Goal: Task Accomplishment & Management: Use online tool/utility

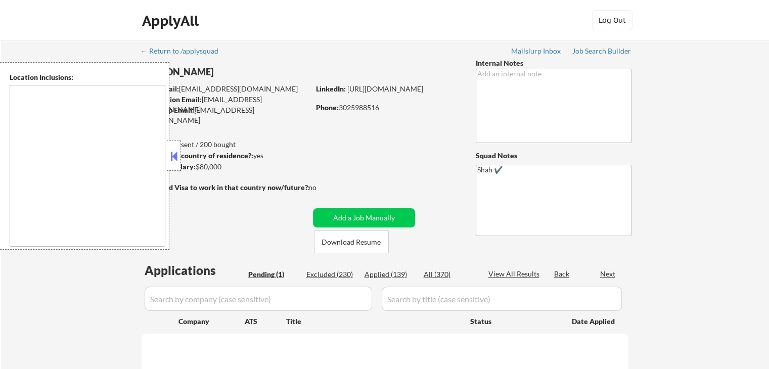
select select ""pending""
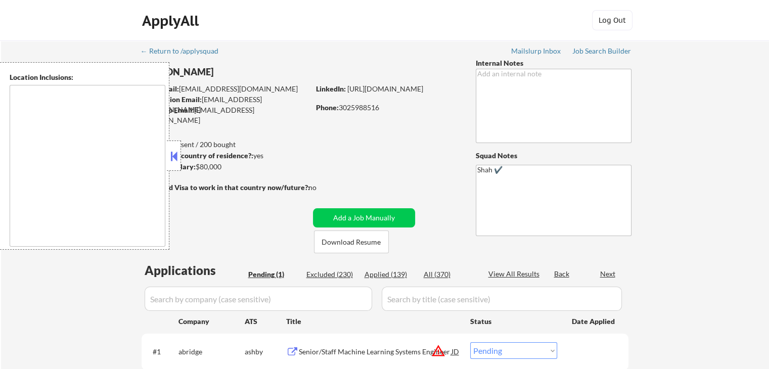
type textarea "[GEOGRAPHIC_DATA], DE [GEOGRAPHIC_DATA], [GEOGRAPHIC_DATA], DE [GEOGRAPHIC_DATA…"
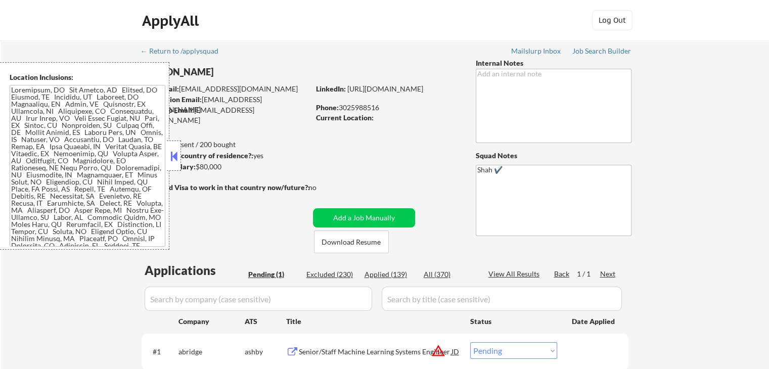
click at [178, 161] on button at bounding box center [173, 156] width 11 height 15
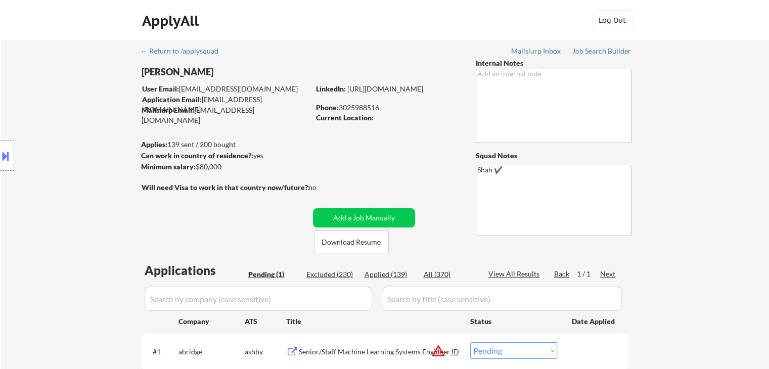
click at [80, 157] on div "Location Inclusions:" at bounding box center [90, 156] width 181 height 188
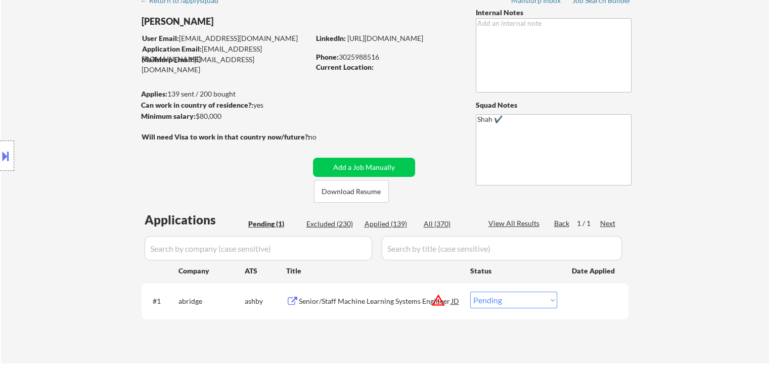
drag, startPoint x: 83, startPoint y: 160, endPoint x: 94, endPoint y: 157, distance: 11.7
click at [85, 160] on div "Location Inclusions:" at bounding box center [90, 156] width 181 height 188
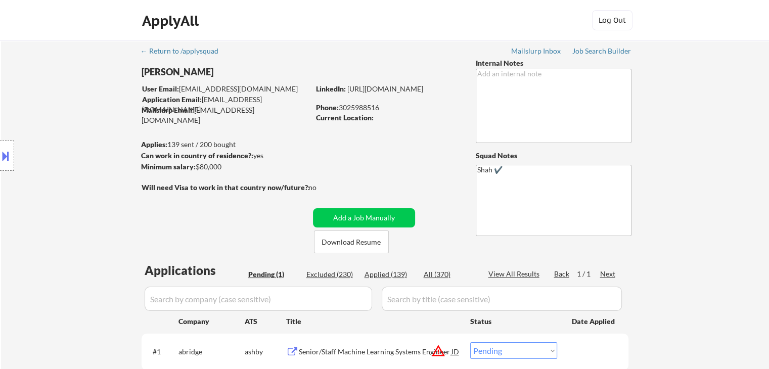
click at [93, 157] on div "Location Inclusions:" at bounding box center [90, 156] width 181 height 188
click at [93, 156] on div "Location Inclusions:" at bounding box center [90, 156] width 181 height 188
click at [93, 152] on div "Location Inclusions:" at bounding box center [90, 156] width 181 height 188
click at [90, 144] on div "Location Inclusions:" at bounding box center [90, 156] width 181 height 188
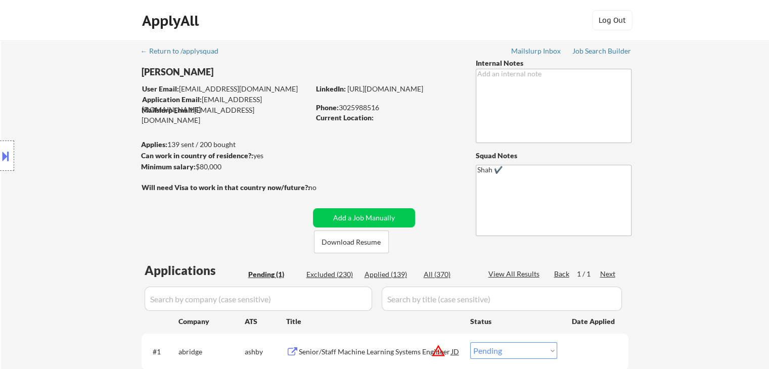
click at [91, 144] on div "Location Inclusions:" at bounding box center [90, 156] width 181 height 188
click at [113, 170] on div "Location Inclusions:" at bounding box center [90, 156] width 181 height 188
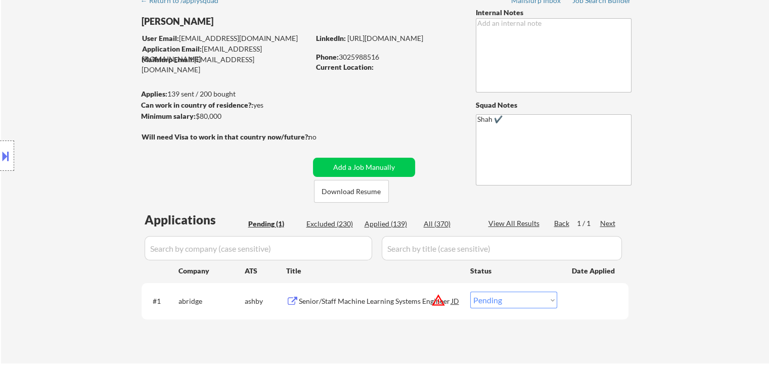
click at [96, 132] on div "Location Inclusions:" at bounding box center [90, 156] width 181 height 188
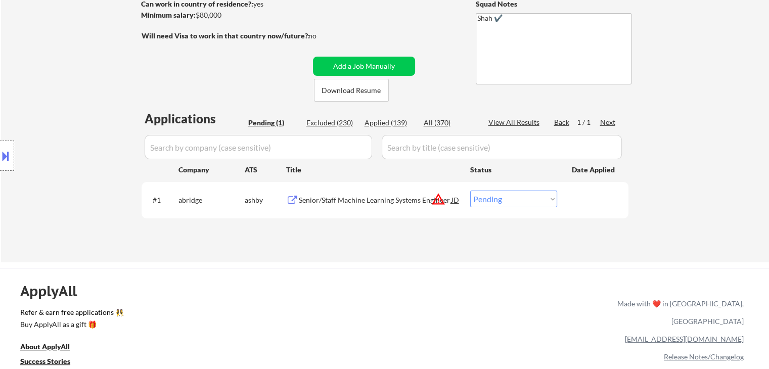
click at [90, 116] on div "Location Inclusions:" at bounding box center [90, 156] width 181 height 188
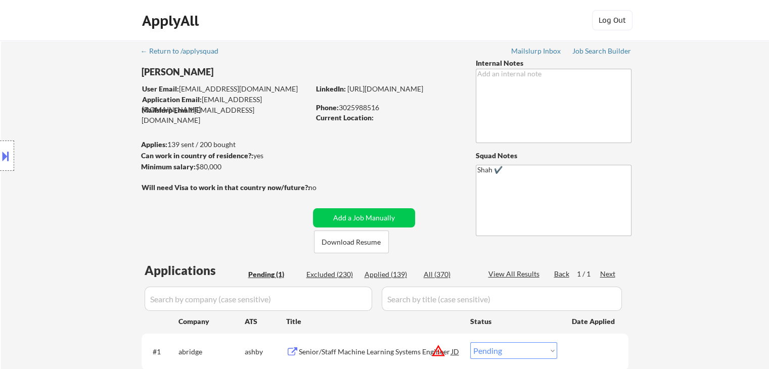
click at [90, 116] on div "Location Inclusions:" at bounding box center [90, 156] width 181 height 188
click at [91, 118] on div "Location Inclusions:" at bounding box center [90, 156] width 181 height 188
click at [92, 124] on div "Location Inclusions:" at bounding box center [90, 156] width 181 height 188
click at [92, 125] on div "Location Inclusions:" at bounding box center [90, 156] width 181 height 188
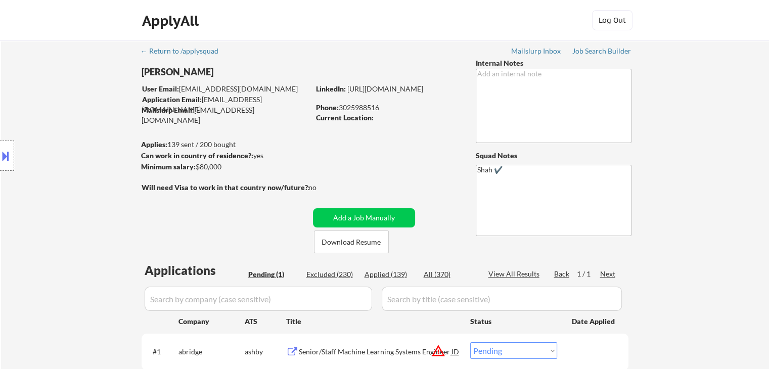
click at [92, 126] on div "Location Inclusions:" at bounding box center [90, 156] width 181 height 188
click at [93, 127] on div "Location Inclusions:" at bounding box center [90, 156] width 181 height 188
click at [92, 126] on div "Location Inclusions:" at bounding box center [90, 156] width 181 height 188
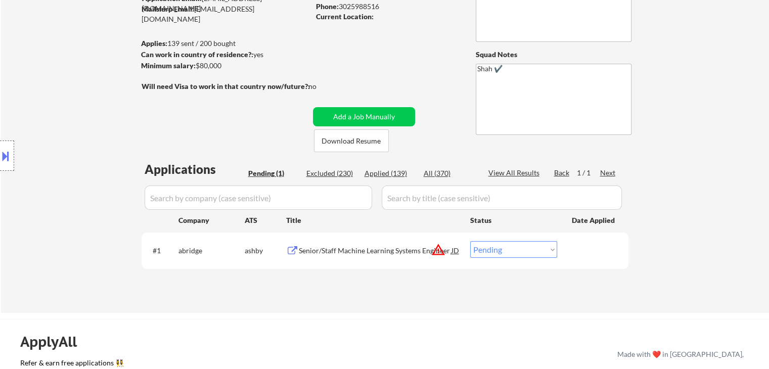
click at [94, 130] on div "Location Inclusions:" at bounding box center [90, 156] width 181 height 188
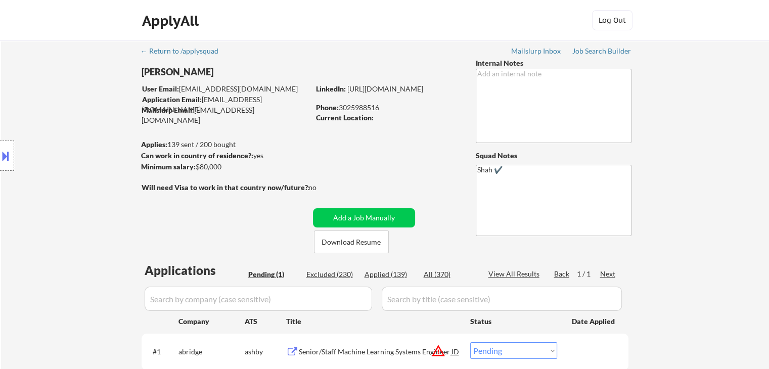
click at [94, 123] on div "Location Inclusions:" at bounding box center [90, 156] width 181 height 188
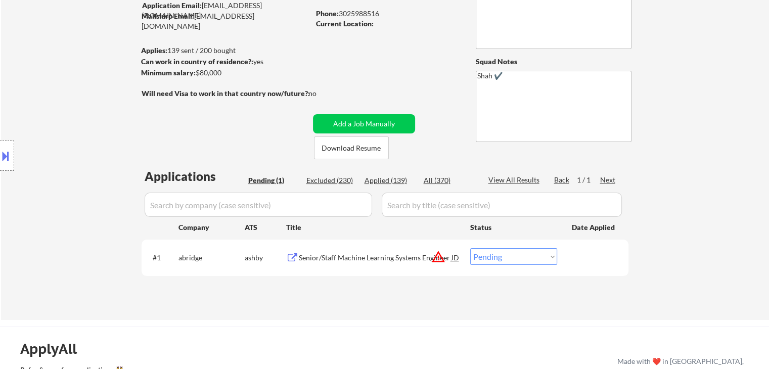
scroll to position [51, 0]
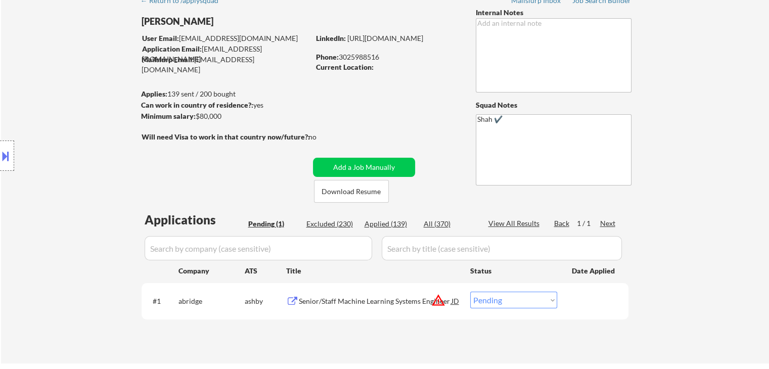
click at [89, 128] on div "Location Inclusions:" at bounding box center [90, 156] width 181 height 188
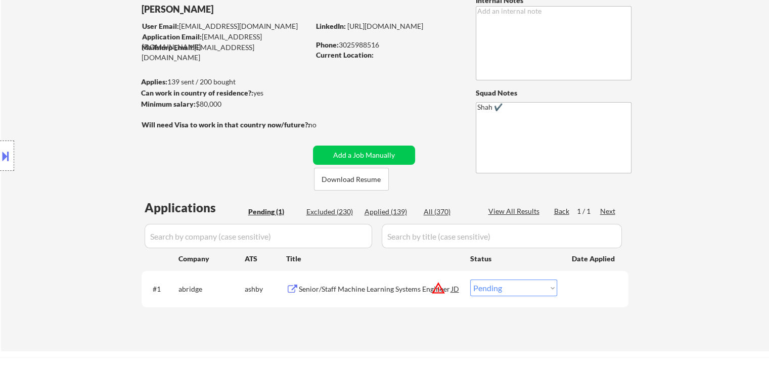
scroll to position [101, 0]
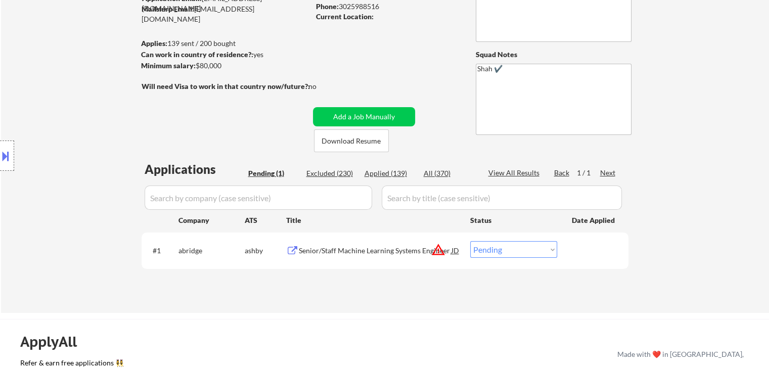
click at [95, 126] on div "Location Inclusions:" at bounding box center [90, 156] width 181 height 188
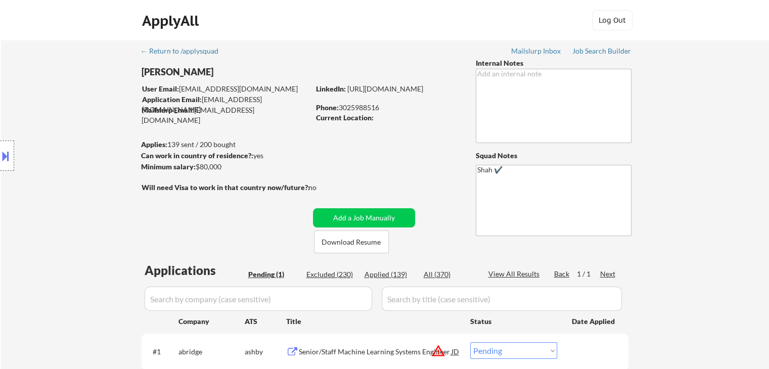
click at [95, 125] on div "Location Inclusions:" at bounding box center [90, 156] width 181 height 188
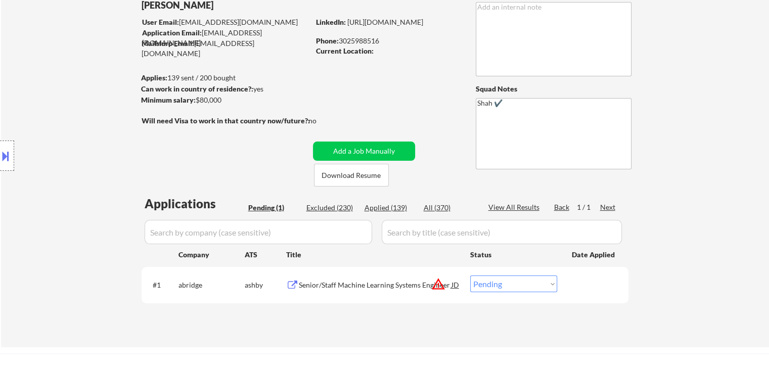
scroll to position [101, 0]
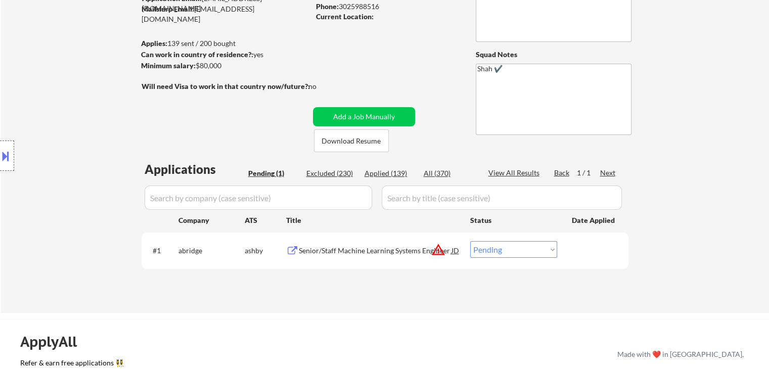
click at [95, 129] on div "Location Inclusions:" at bounding box center [90, 156] width 181 height 188
click at [76, 138] on div "Location Inclusions:" at bounding box center [90, 156] width 181 height 188
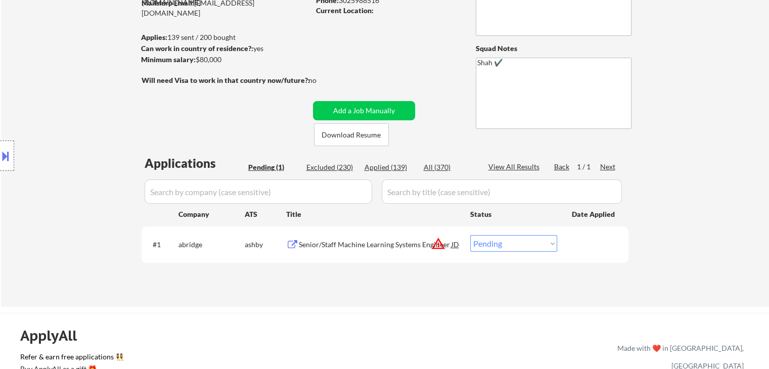
scroll to position [51, 0]
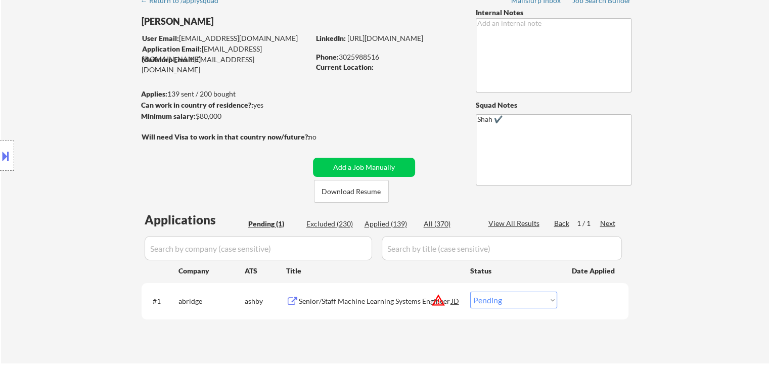
click at [75, 136] on div "Location Inclusions:" at bounding box center [90, 156] width 181 height 188
click at [78, 130] on div "Location Inclusions:" at bounding box center [90, 156] width 181 height 188
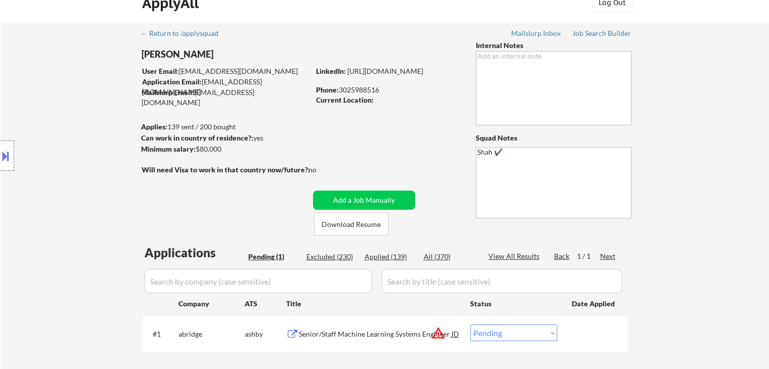
scroll to position [0, 0]
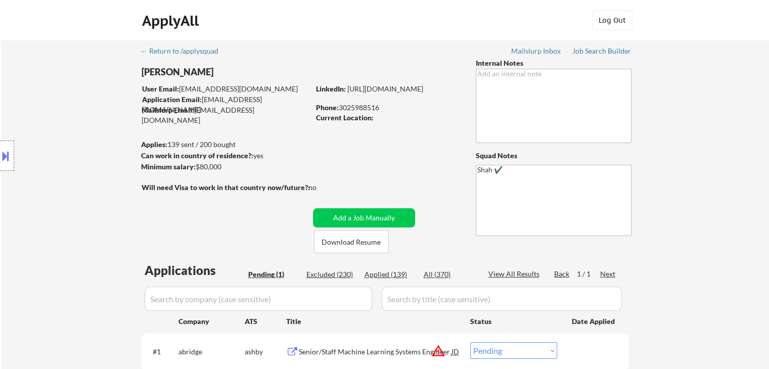
click at [78, 131] on div "Location Inclusions:" at bounding box center [90, 156] width 181 height 188
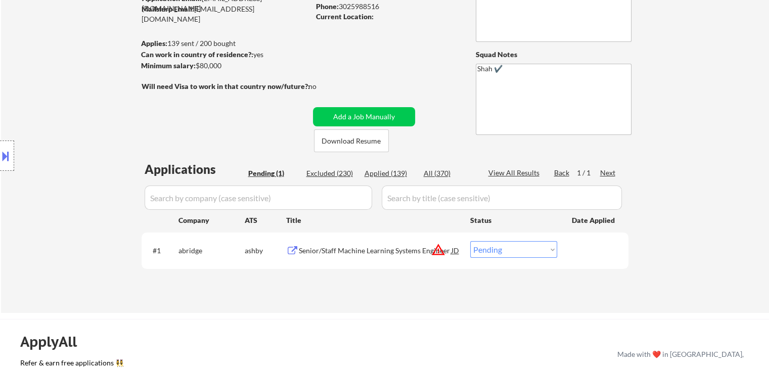
click at [59, 138] on div "Location Inclusions:" at bounding box center [90, 156] width 181 height 188
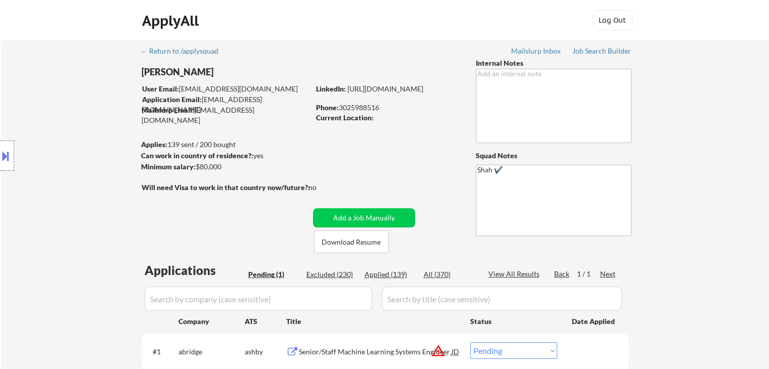
click at [59, 134] on div "Location Inclusions:" at bounding box center [90, 156] width 181 height 188
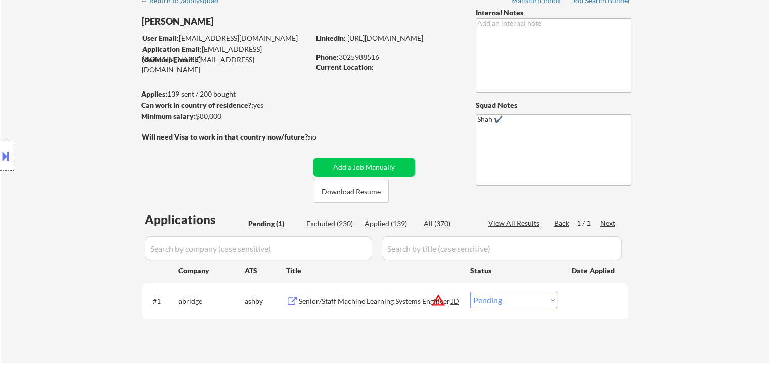
click at [59, 134] on div "Location Inclusions:" at bounding box center [90, 156] width 181 height 188
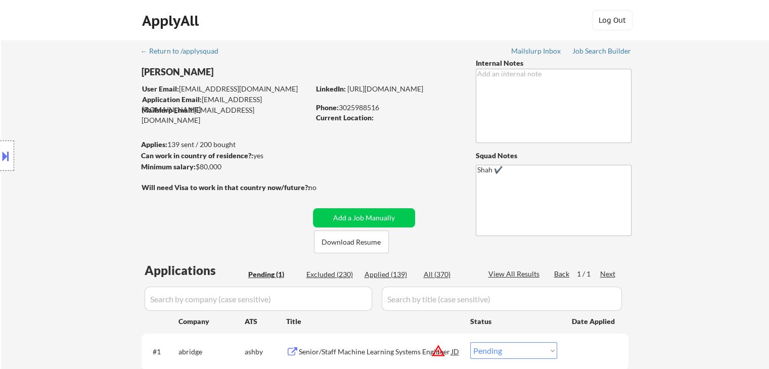
scroll to position [0, 0]
click at [59, 121] on div "Location Inclusions:" at bounding box center [90, 156] width 181 height 188
click at [60, 122] on div "Location Inclusions:" at bounding box center [90, 156] width 181 height 188
click at [61, 123] on div "Location Inclusions:" at bounding box center [90, 156] width 181 height 188
click at [71, 141] on div "Location Inclusions:" at bounding box center [90, 156] width 181 height 188
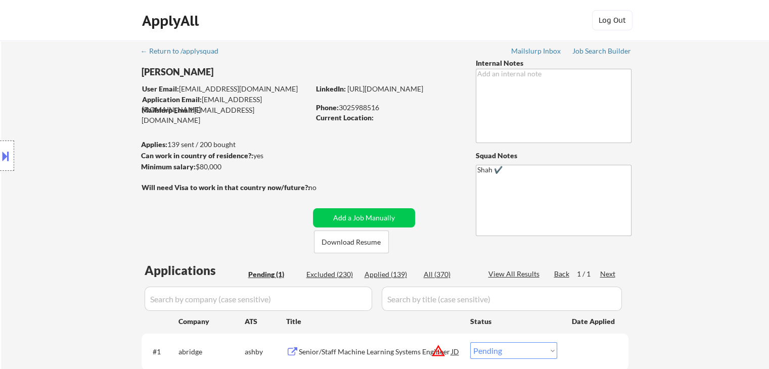
click at [71, 137] on div "Location Inclusions:" at bounding box center [90, 156] width 181 height 188
click at [69, 136] on div "Location Inclusions:" at bounding box center [90, 156] width 181 height 188
click at [71, 137] on div "Location Inclusions:" at bounding box center [90, 156] width 181 height 188
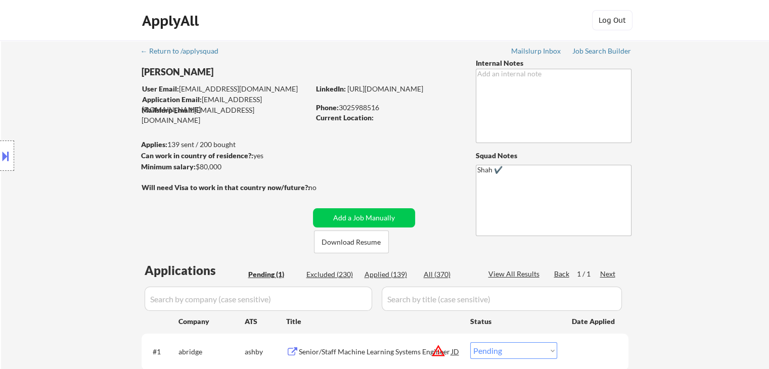
click at [71, 140] on div "Location Inclusions:" at bounding box center [90, 156] width 181 height 188
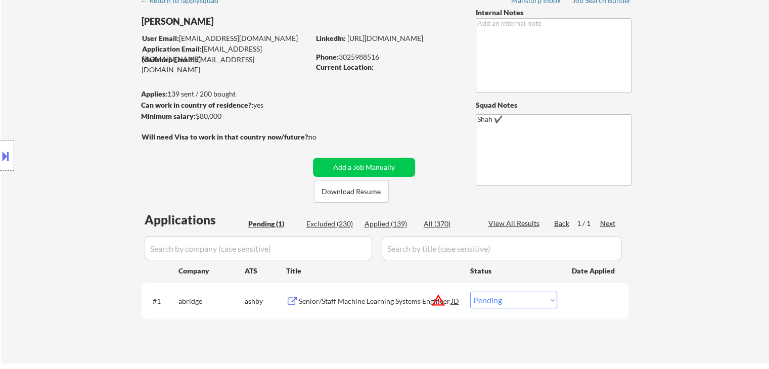
click at [73, 142] on div "Location Inclusions:" at bounding box center [90, 156] width 181 height 188
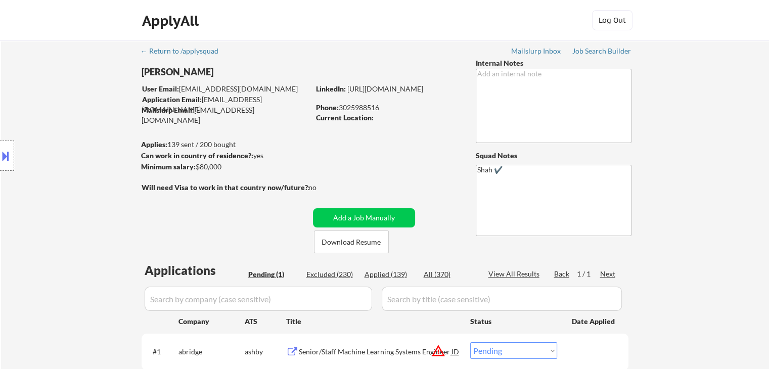
click at [74, 143] on div "Location Inclusions:" at bounding box center [90, 156] width 181 height 188
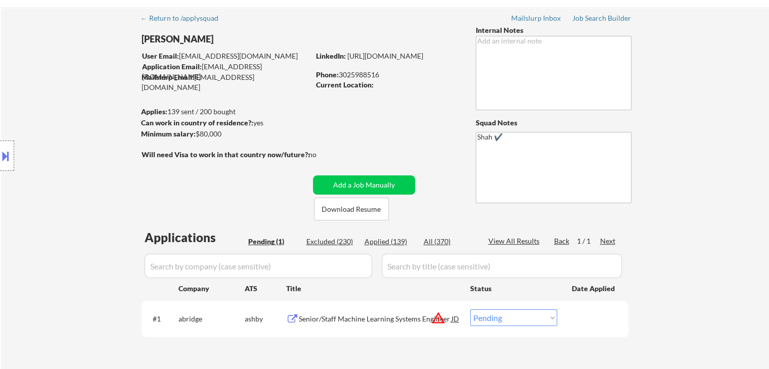
scroll to position [51, 0]
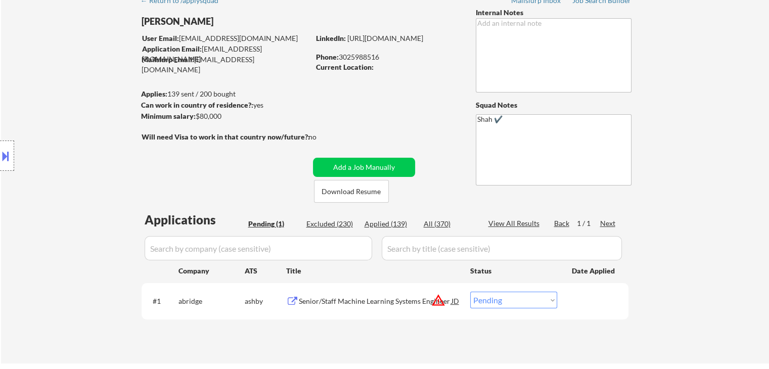
click at [74, 145] on div "Location Inclusions:" at bounding box center [90, 156] width 181 height 188
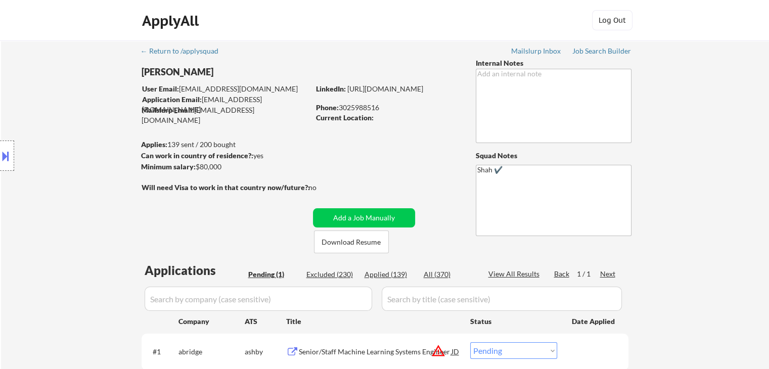
click at [75, 146] on div "Location Inclusions:" at bounding box center [90, 156] width 181 height 188
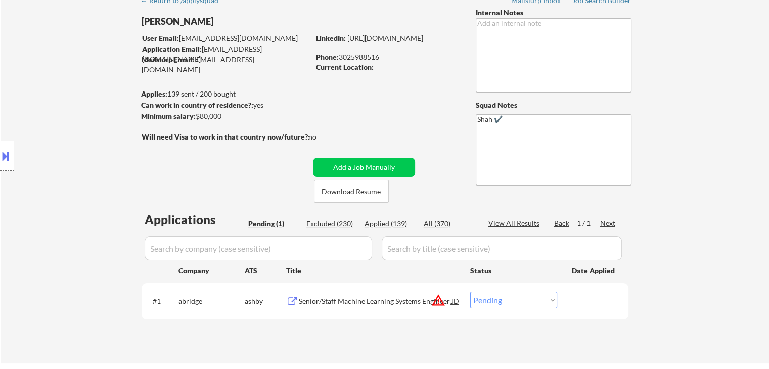
click at [76, 147] on div "Location Inclusions:" at bounding box center [90, 156] width 181 height 188
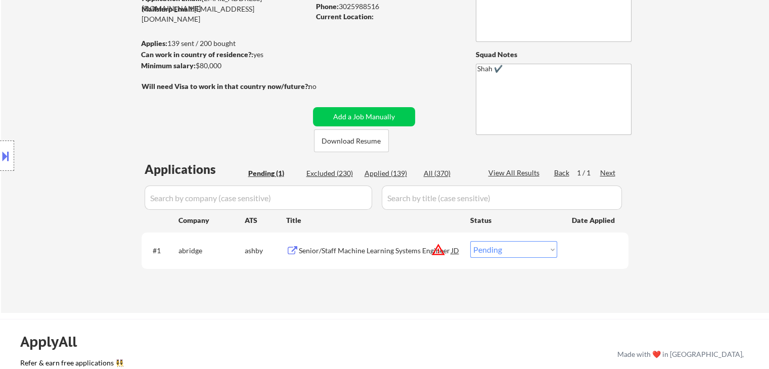
click at [76, 147] on div "Location Inclusions:" at bounding box center [90, 156] width 181 height 188
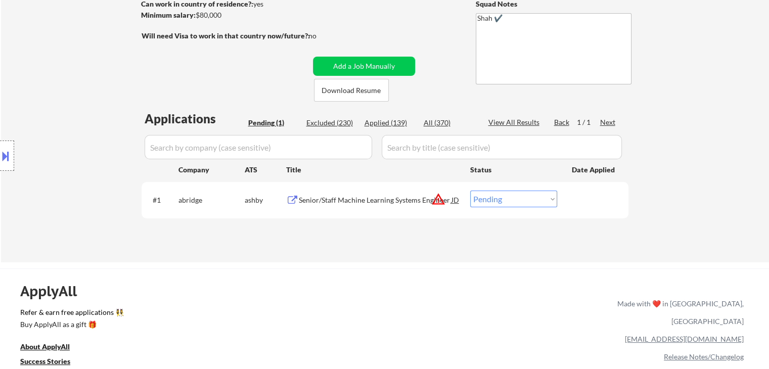
click at [76, 148] on div "Location Inclusions:" at bounding box center [90, 156] width 181 height 188
click at [76, 147] on div "Location Inclusions:" at bounding box center [90, 156] width 181 height 188
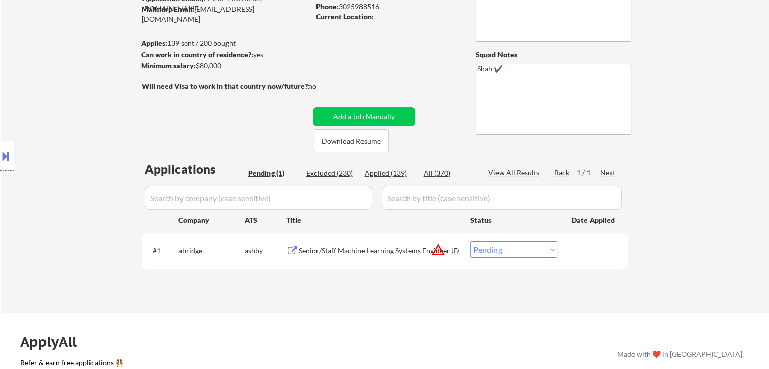
click at [75, 144] on div "Location Inclusions:" at bounding box center [90, 156] width 181 height 188
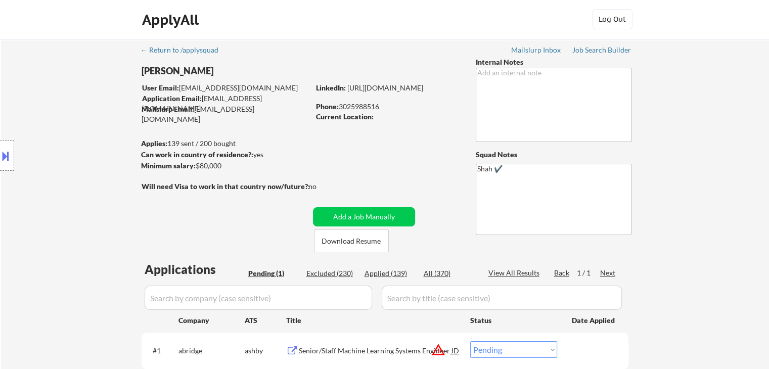
scroll to position [0, 0]
click at [75, 144] on div "Location Inclusions:" at bounding box center [90, 156] width 181 height 188
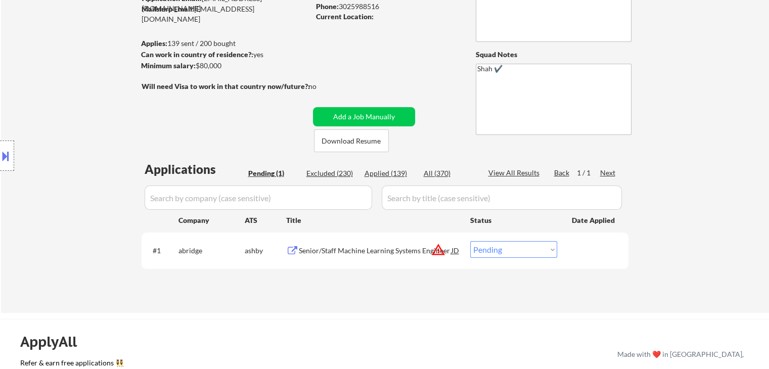
click at [75, 144] on div "Location Inclusions:" at bounding box center [90, 156] width 181 height 188
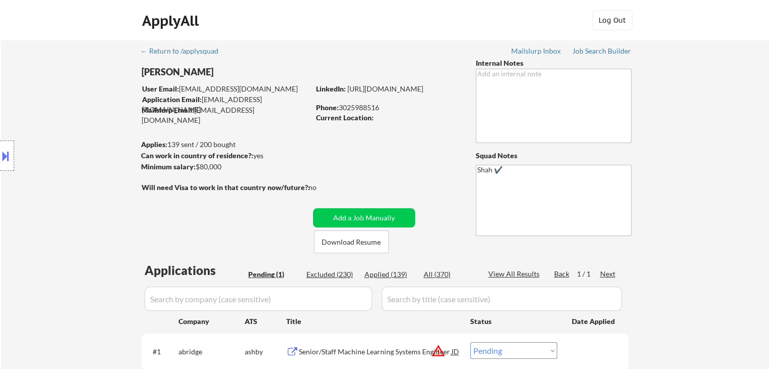
click at [75, 145] on div "Location Inclusions:" at bounding box center [90, 156] width 181 height 188
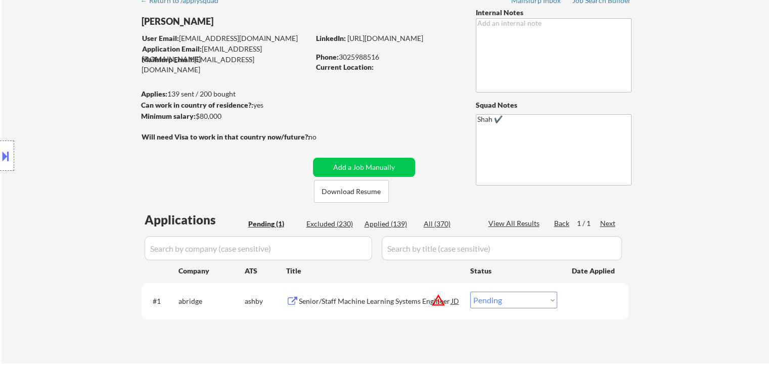
click at [75, 145] on div "Location Inclusions:" at bounding box center [90, 156] width 181 height 188
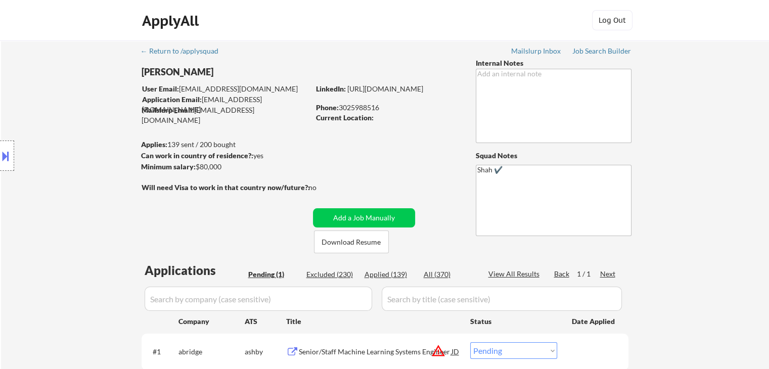
click at [75, 146] on div "Location Inclusions:" at bounding box center [90, 156] width 181 height 188
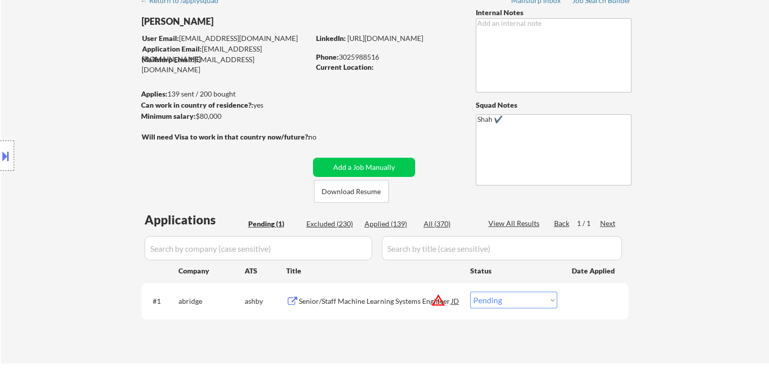
click at [60, 138] on div "Location Inclusions:" at bounding box center [90, 156] width 181 height 188
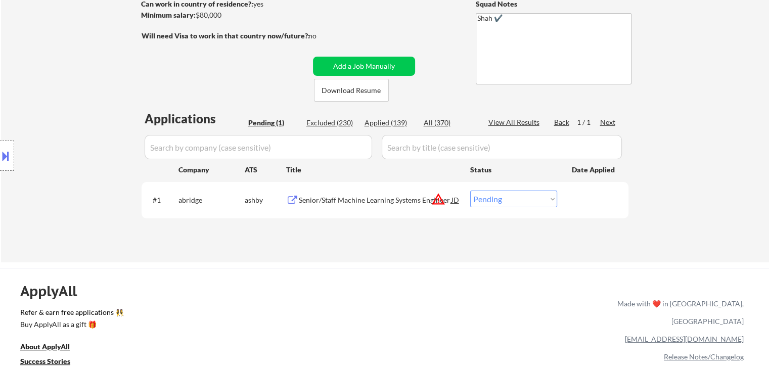
click at [63, 138] on div "Location Inclusions:" at bounding box center [90, 156] width 181 height 188
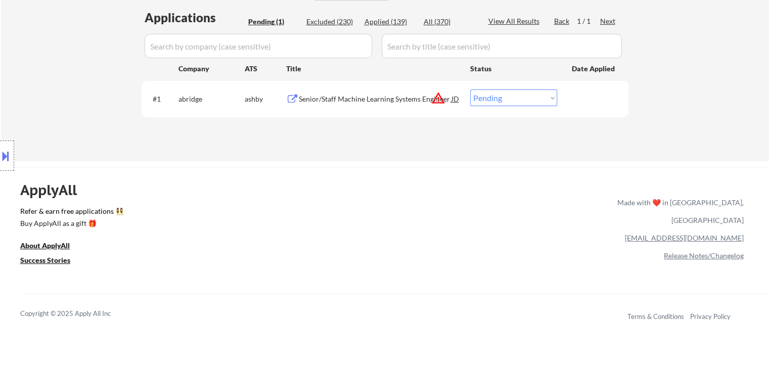
click at [62, 136] on div "Location Inclusions:" at bounding box center [90, 156] width 181 height 188
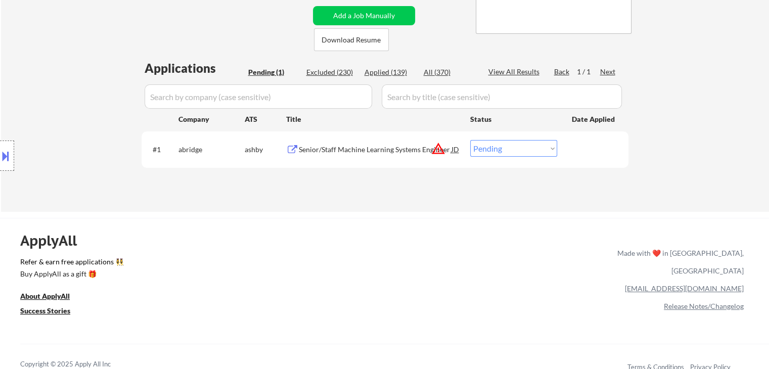
click at [62, 136] on div "Location Inclusions:" at bounding box center [90, 156] width 181 height 188
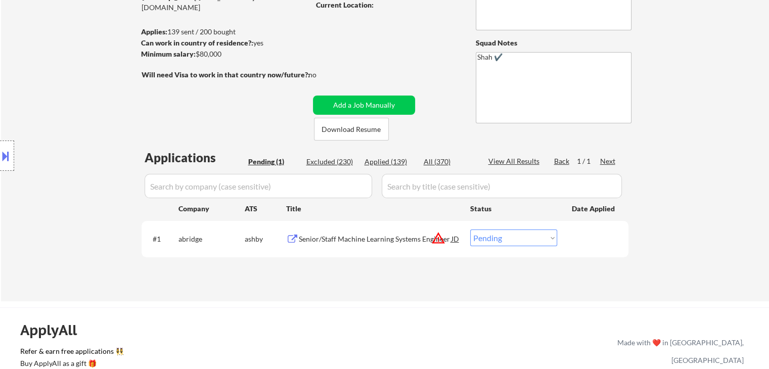
scroll to position [51, 0]
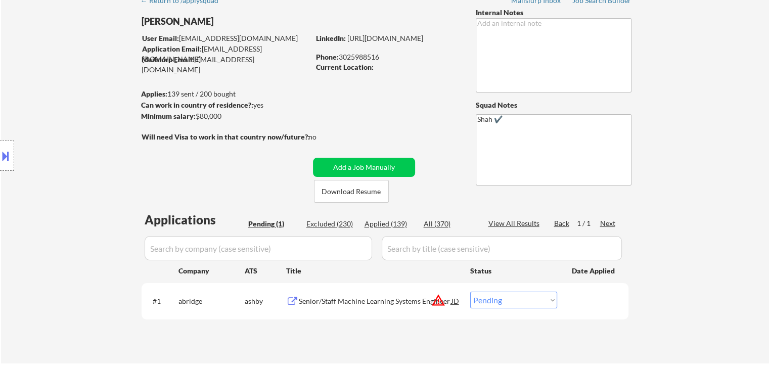
click at [60, 138] on div "Location Inclusions:" at bounding box center [90, 156] width 181 height 188
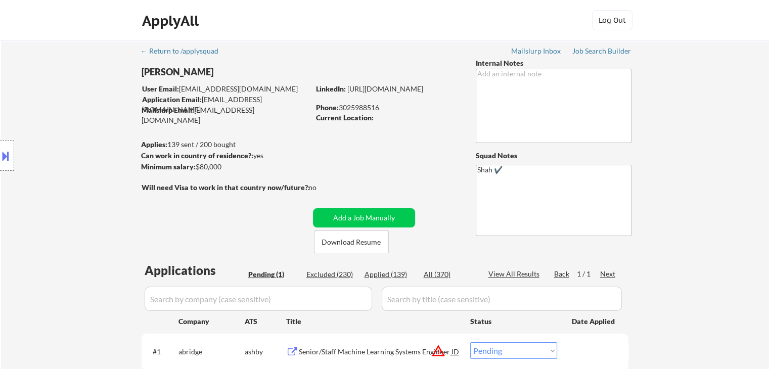
click at [60, 138] on div "Location Inclusions:" at bounding box center [90, 156] width 181 height 188
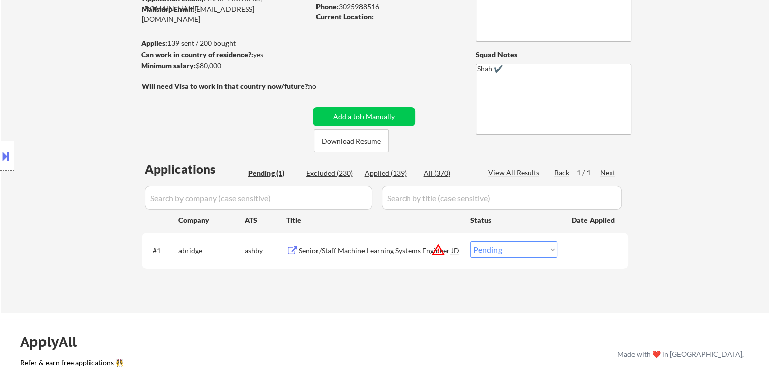
click at [60, 141] on div "Location Inclusions:" at bounding box center [90, 156] width 181 height 188
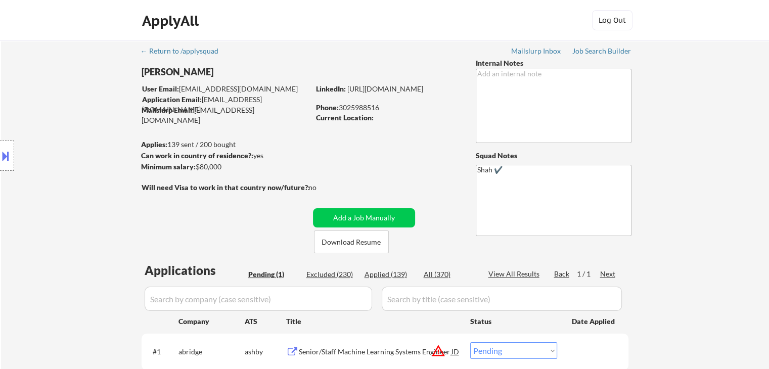
click at [61, 142] on div "Location Inclusions:" at bounding box center [90, 156] width 181 height 188
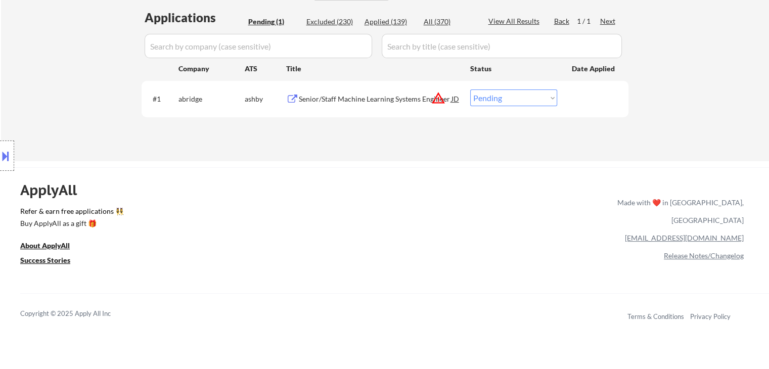
click at [55, 154] on div "Location Inclusions:" at bounding box center [90, 156] width 181 height 188
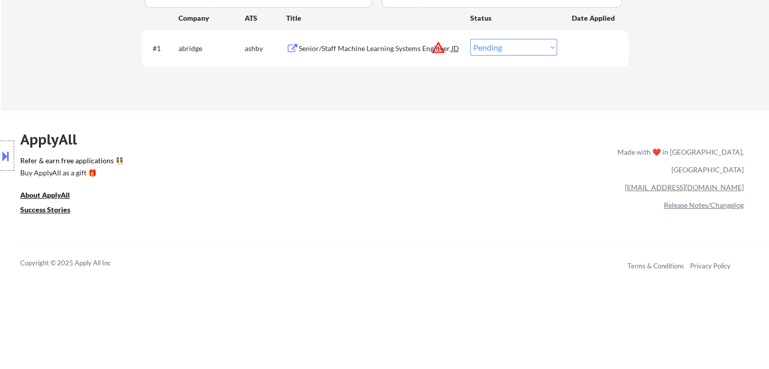
click at [56, 154] on div "Location Inclusions:" at bounding box center [90, 156] width 181 height 188
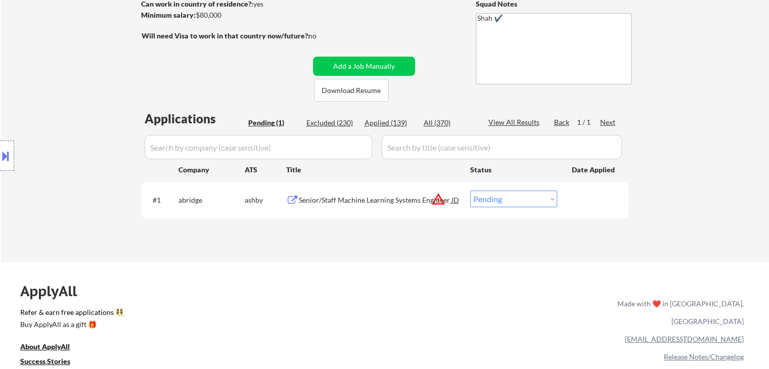
click at [58, 154] on div "Location Inclusions:" at bounding box center [90, 156] width 181 height 188
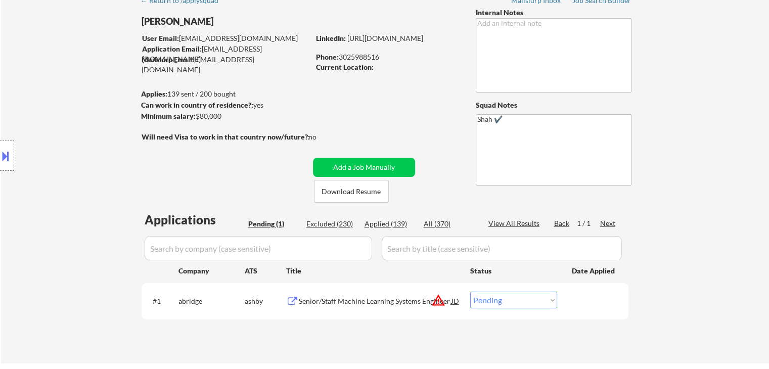
click at [58, 154] on div "Location Inclusions:" at bounding box center [90, 156] width 181 height 188
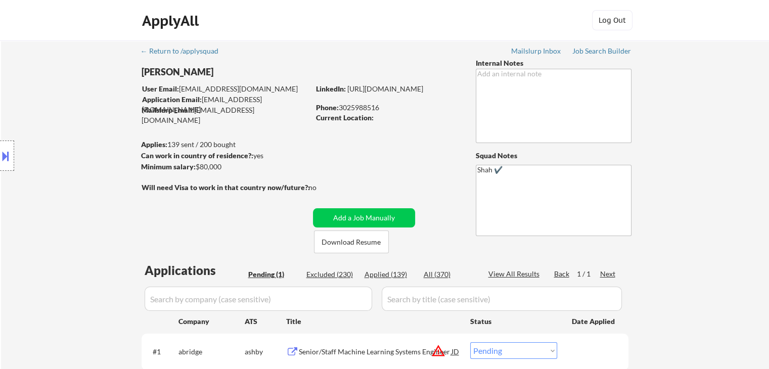
click at [58, 154] on div "Location Inclusions:" at bounding box center [90, 156] width 181 height 188
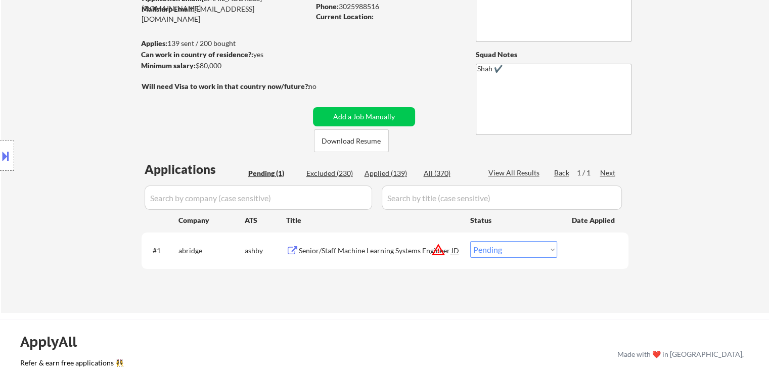
click at [57, 156] on div "Location Inclusions:" at bounding box center [90, 156] width 181 height 188
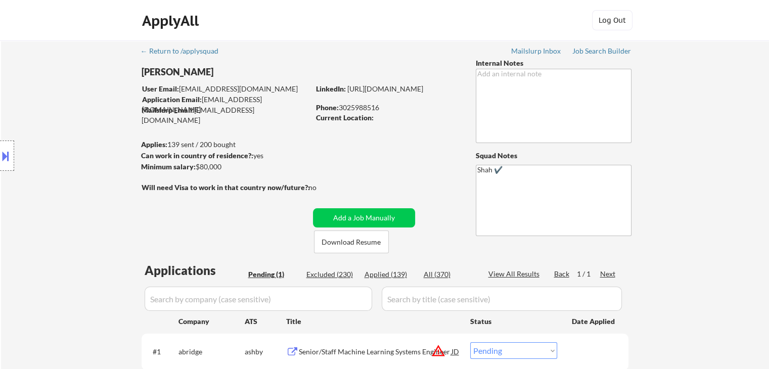
click at [57, 156] on div "Location Inclusions:" at bounding box center [90, 156] width 181 height 188
click at [57, 157] on div "Location Inclusions:" at bounding box center [90, 156] width 181 height 188
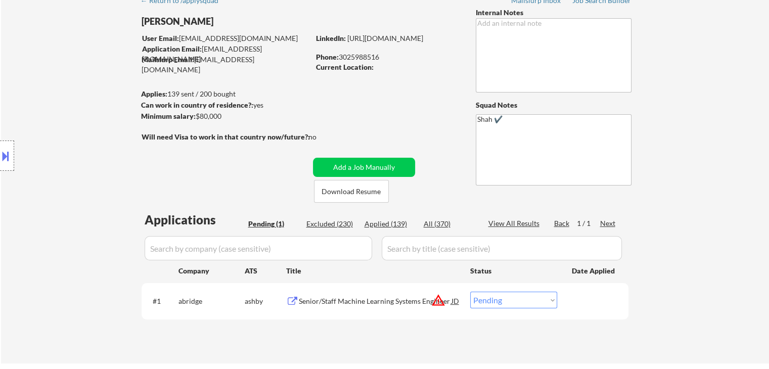
click at [57, 158] on div "Location Inclusions:" at bounding box center [90, 156] width 181 height 188
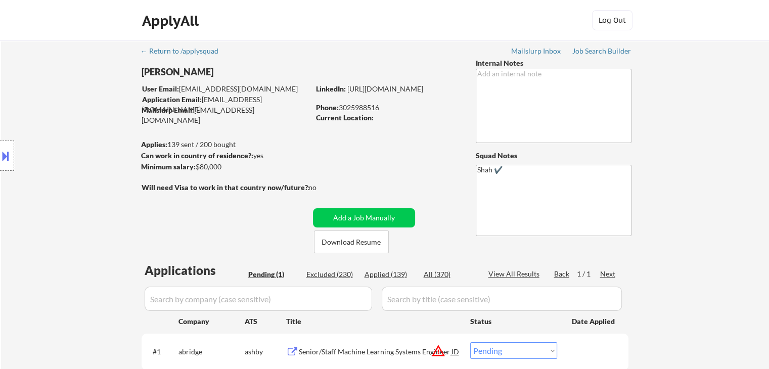
click at [57, 158] on div "Location Inclusions:" at bounding box center [90, 156] width 181 height 188
click at [57, 154] on div "Location Inclusions:" at bounding box center [90, 156] width 181 height 188
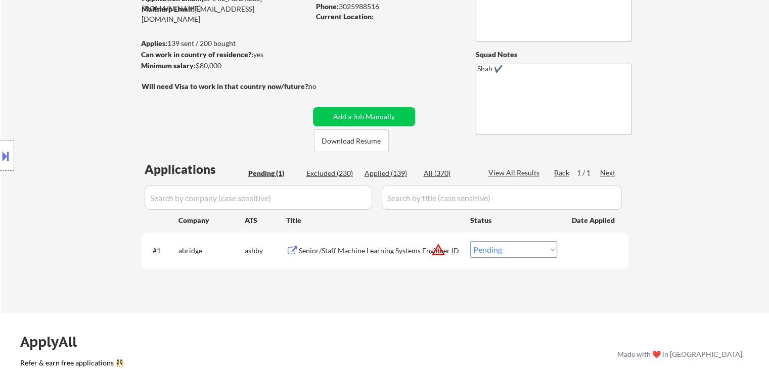
click at [47, 152] on div "Location Inclusions:" at bounding box center [90, 156] width 181 height 188
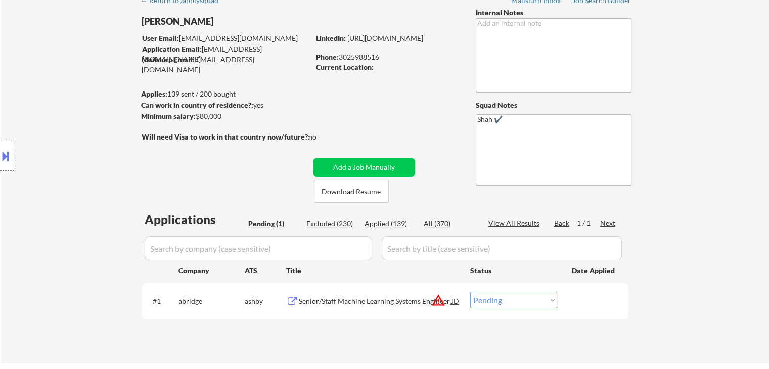
click at [45, 152] on div "Location Inclusions:" at bounding box center [90, 156] width 181 height 188
click at [92, 128] on div "Location Inclusions:" at bounding box center [90, 156] width 181 height 188
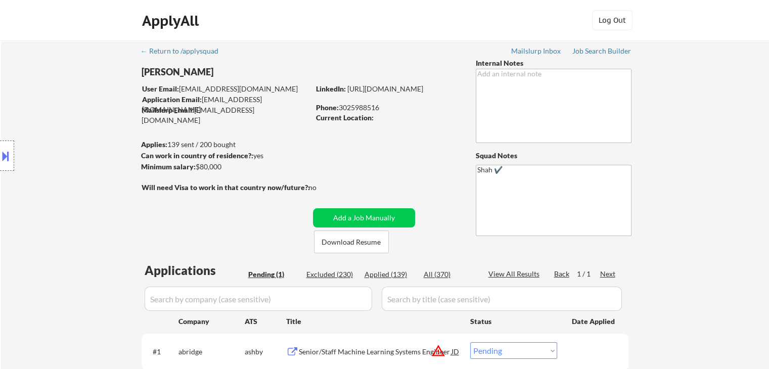
click at [26, 134] on div "Location Inclusions:" at bounding box center [90, 156] width 181 height 188
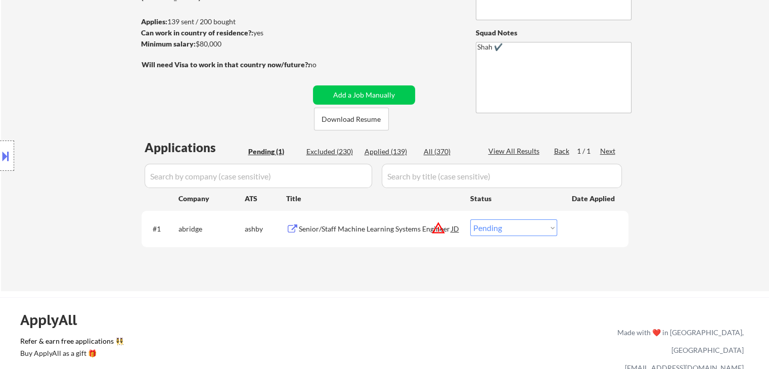
scroll to position [152, 0]
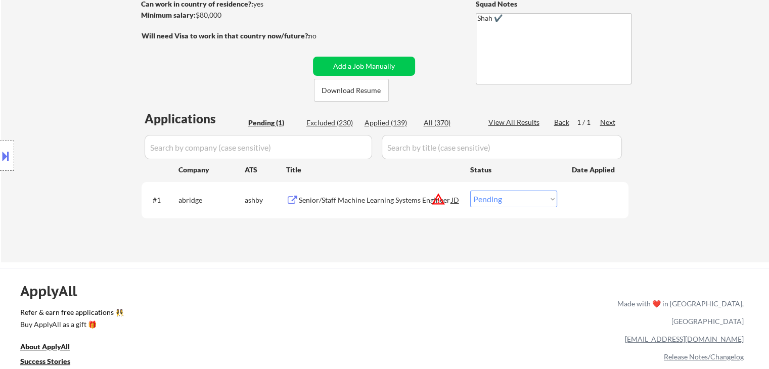
click at [93, 66] on div "Location Inclusions:" at bounding box center [90, 156] width 181 height 188
click at [82, 77] on div "Location Inclusions:" at bounding box center [90, 156] width 181 height 188
click at [70, 79] on div "Location Inclusions:" at bounding box center [90, 156] width 181 height 188
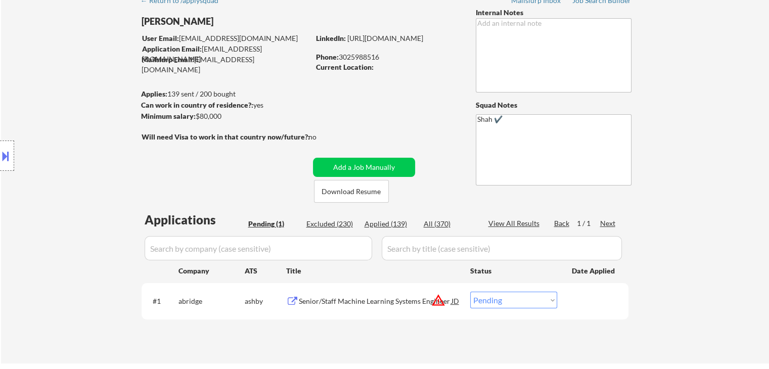
click at [74, 137] on div "Location Inclusions:" at bounding box center [90, 156] width 181 height 188
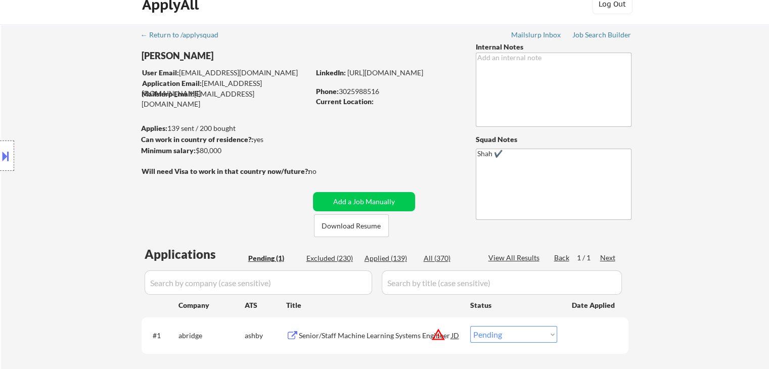
scroll to position [0, 0]
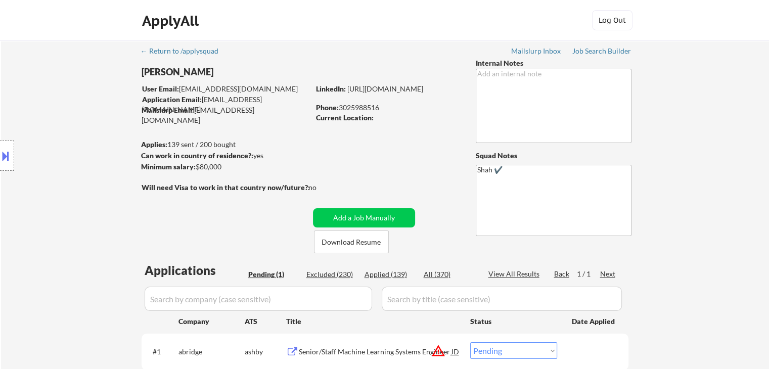
click at [68, 130] on div "Location Inclusions:" at bounding box center [90, 156] width 181 height 188
click at [66, 128] on div "Location Inclusions:" at bounding box center [90, 156] width 181 height 188
click at [64, 129] on div "Location Inclusions:" at bounding box center [90, 156] width 181 height 188
click at [64, 139] on div "Location Inclusions:" at bounding box center [90, 156] width 181 height 188
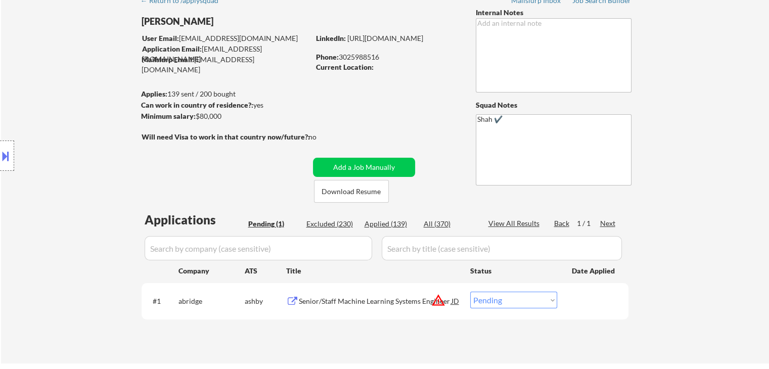
click at [58, 136] on div "Location Inclusions:" at bounding box center [90, 156] width 181 height 188
click at [51, 130] on div "Location Inclusions:" at bounding box center [90, 156] width 181 height 188
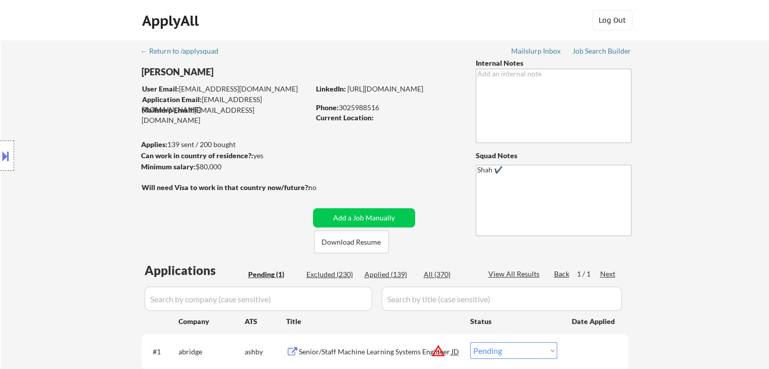
click at [47, 134] on div "Location Inclusions:" at bounding box center [90, 156] width 181 height 188
click at [47, 138] on div "Location Inclusions:" at bounding box center [90, 156] width 181 height 188
click at [46, 135] on div "Location Inclusions:" at bounding box center [90, 156] width 181 height 188
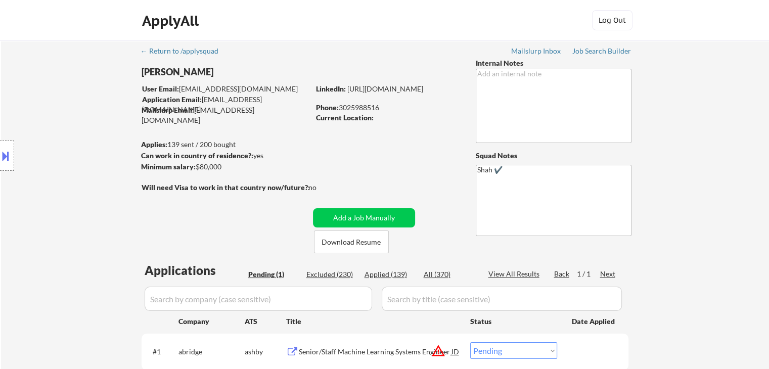
click at [46, 135] on div "Location Inclusions:" at bounding box center [90, 156] width 181 height 188
click at [46, 136] on div "Location Inclusions:" at bounding box center [90, 156] width 181 height 188
click at [47, 136] on div "Location Inclusions:" at bounding box center [90, 156] width 181 height 188
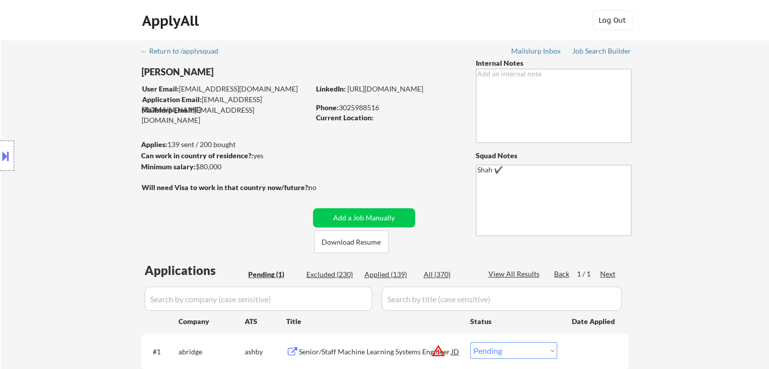
click at [47, 137] on div "Location Inclusions:" at bounding box center [90, 156] width 181 height 188
click at [45, 131] on div "Location Inclusions:" at bounding box center [90, 156] width 181 height 188
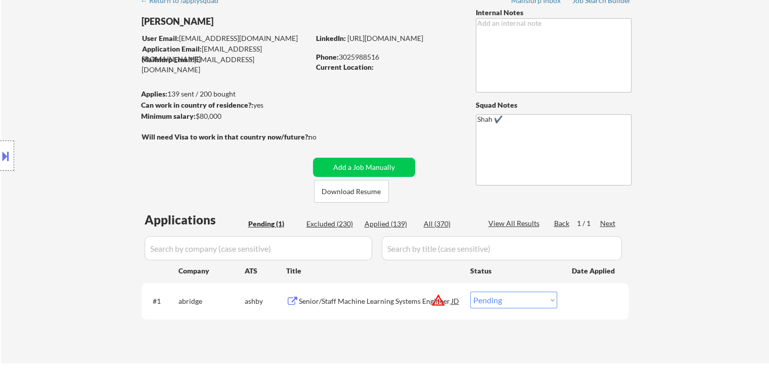
click at [44, 128] on div "Location Inclusions:" at bounding box center [90, 156] width 181 height 188
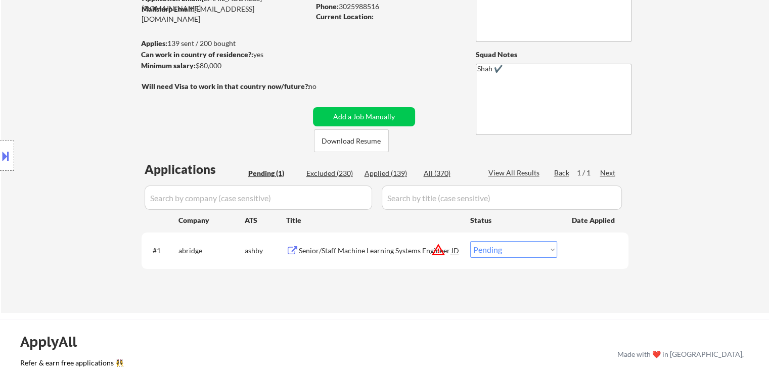
click at [42, 130] on div "Location Inclusions:" at bounding box center [90, 156] width 181 height 188
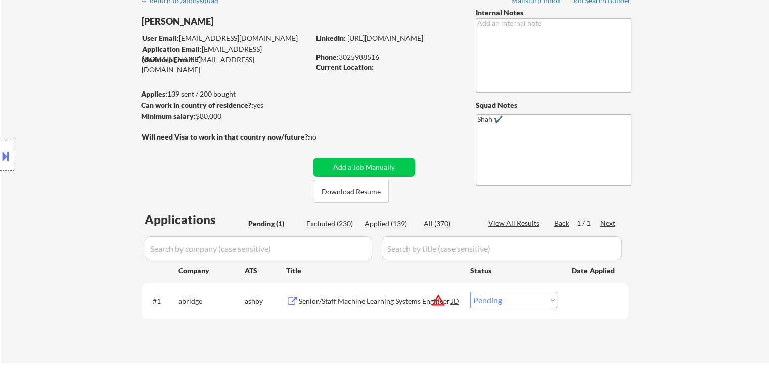
click at [41, 129] on div "Location Inclusions:" at bounding box center [90, 156] width 181 height 188
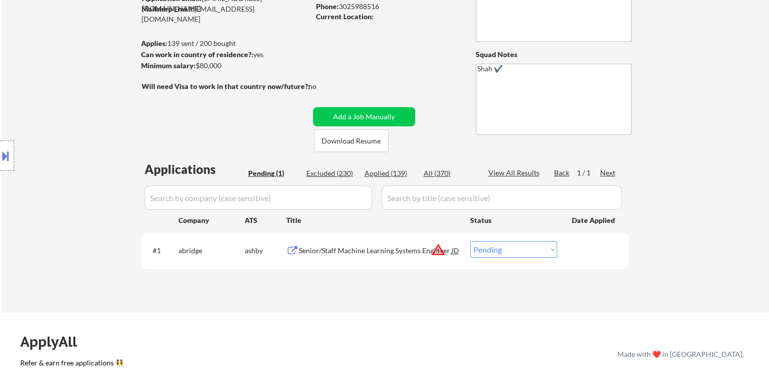
click at [41, 129] on div "Location Inclusions:" at bounding box center [90, 156] width 181 height 188
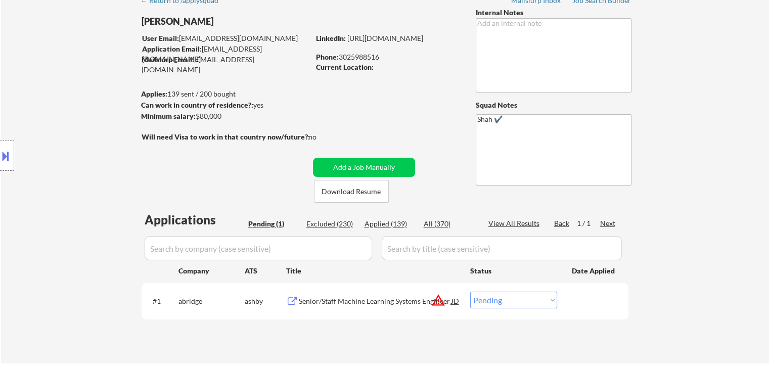
click at [40, 128] on div "Location Inclusions:" at bounding box center [90, 156] width 181 height 188
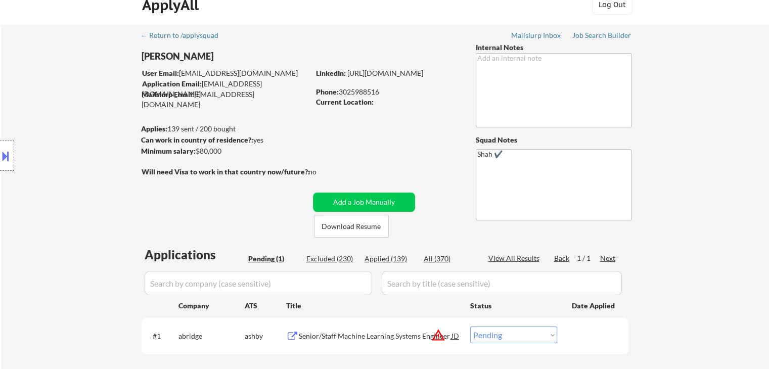
scroll to position [0, 0]
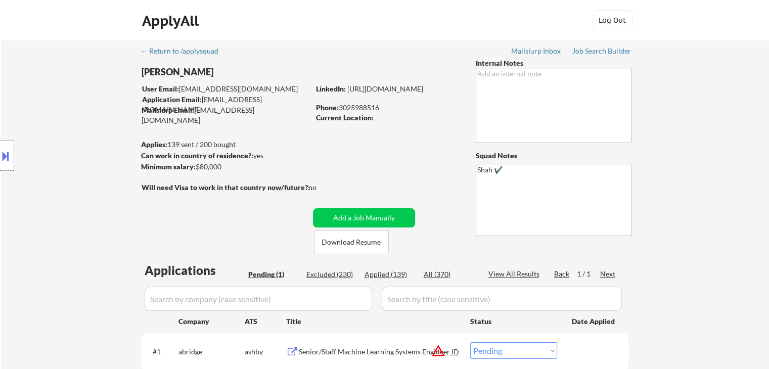
click at [40, 130] on div "Location Inclusions:" at bounding box center [90, 156] width 181 height 188
click at [43, 134] on div "Location Inclusions:" at bounding box center [90, 156] width 181 height 188
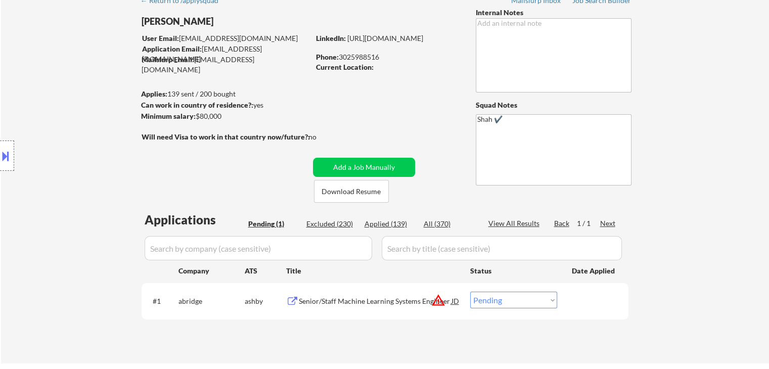
click at [45, 135] on div "Location Inclusions:" at bounding box center [90, 156] width 181 height 188
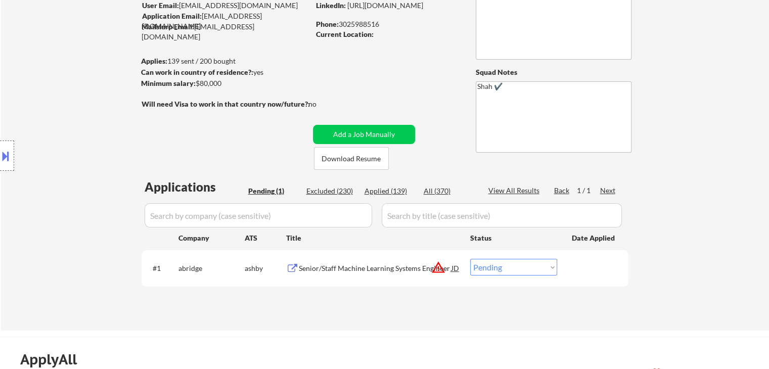
scroll to position [101, 0]
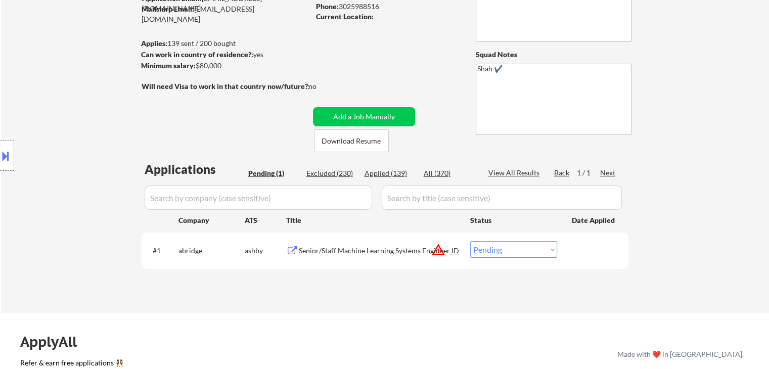
click at [45, 136] on div "Location Inclusions:" at bounding box center [90, 156] width 181 height 188
click at [45, 135] on div "Location Inclusions:" at bounding box center [90, 156] width 181 height 188
click at [58, 125] on div "Location Inclusions:" at bounding box center [90, 156] width 181 height 188
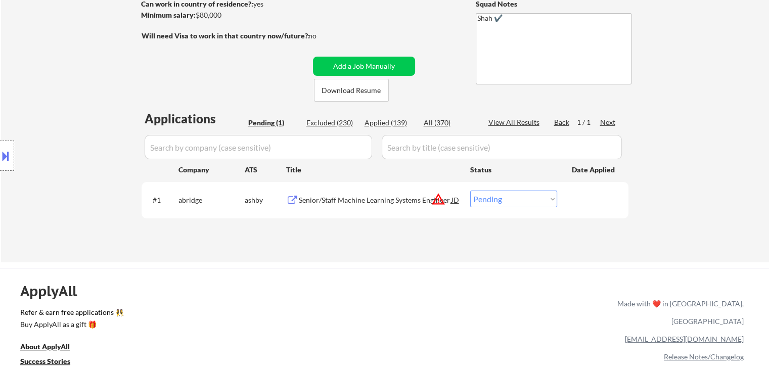
click at [69, 102] on div "Location Inclusions:" at bounding box center [90, 156] width 181 height 188
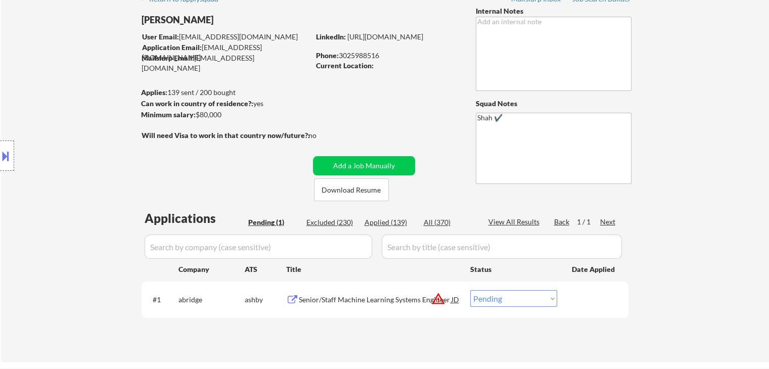
scroll to position [51, 0]
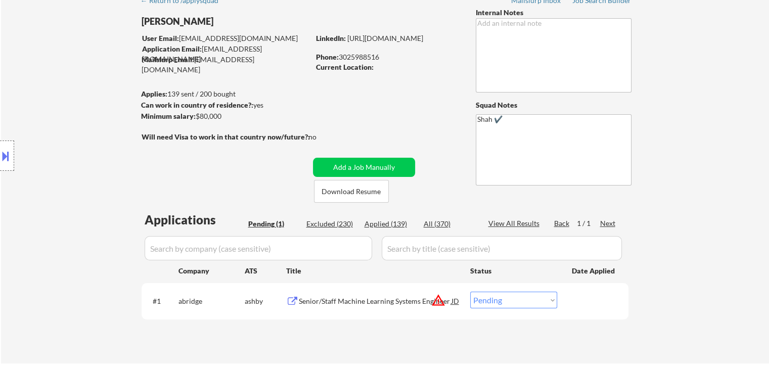
click at [69, 92] on div "Location Inclusions:" at bounding box center [90, 156] width 181 height 188
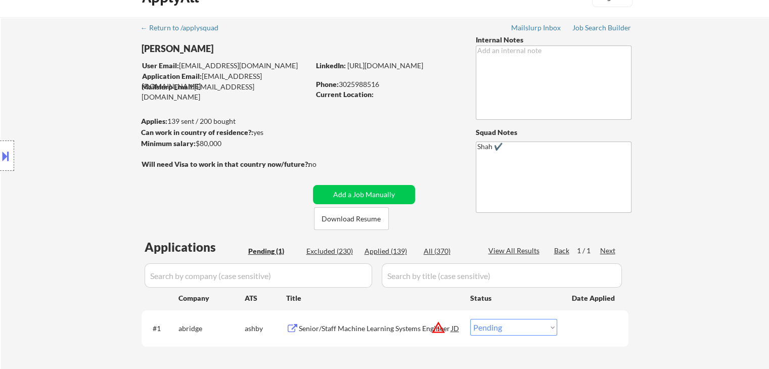
scroll to position [0, 0]
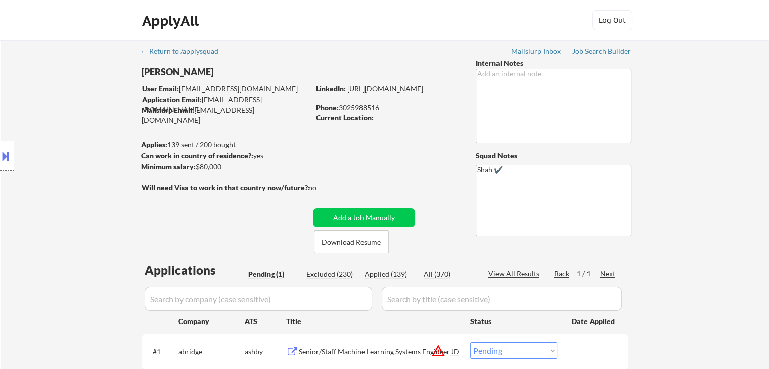
click at [70, 92] on div "Location Inclusions:" at bounding box center [90, 156] width 181 height 188
click at [77, 114] on div "Location Inclusions:" at bounding box center [90, 156] width 181 height 188
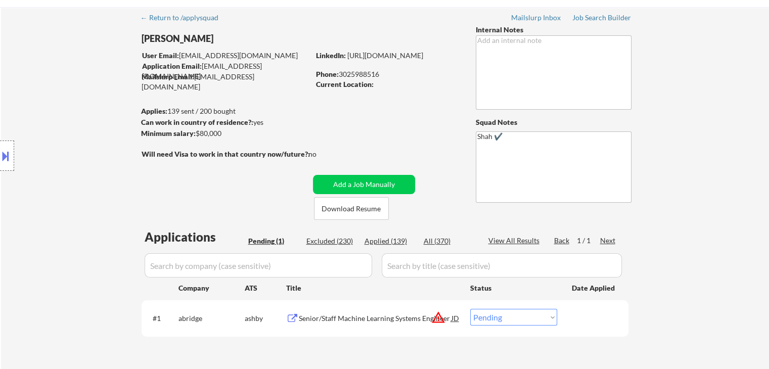
scroll to position [51, 0]
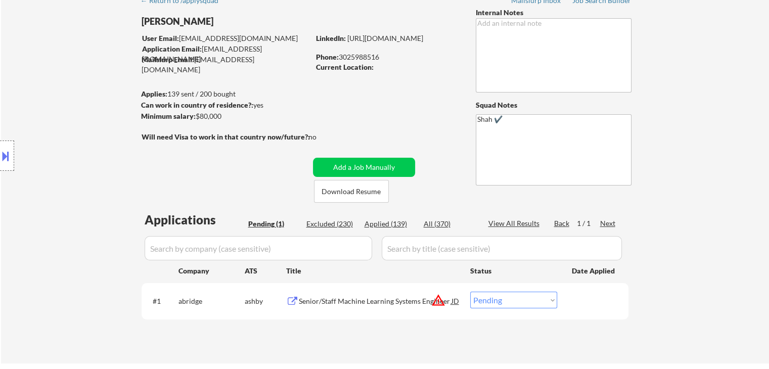
click at [79, 105] on div "Location Inclusions:" at bounding box center [90, 156] width 181 height 188
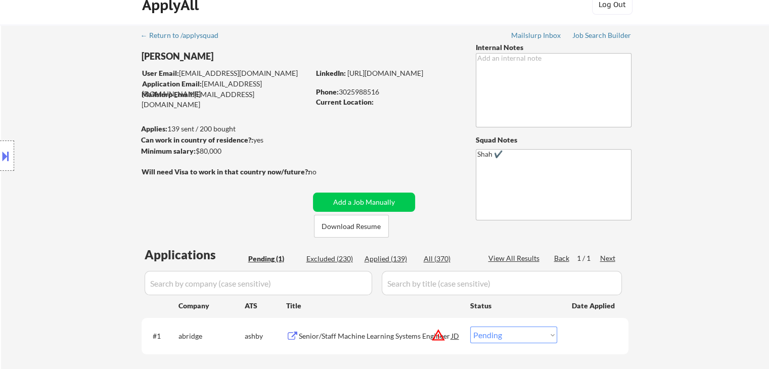
scroll to position [0, 0]
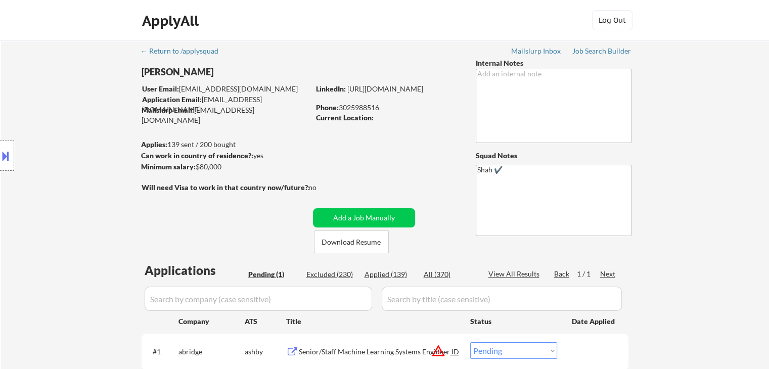
click at [79, 105] on div "Location Inclusions:" at bounding box center [90, 156] width 181 height 188
click at [79, 108] on div "Location Inclusions:" at bounding box center [90, 156] width 181 height 188
click at [71, 118] on div "Location Inclusions:" at bounding box center [90, 156] width 181 height 188
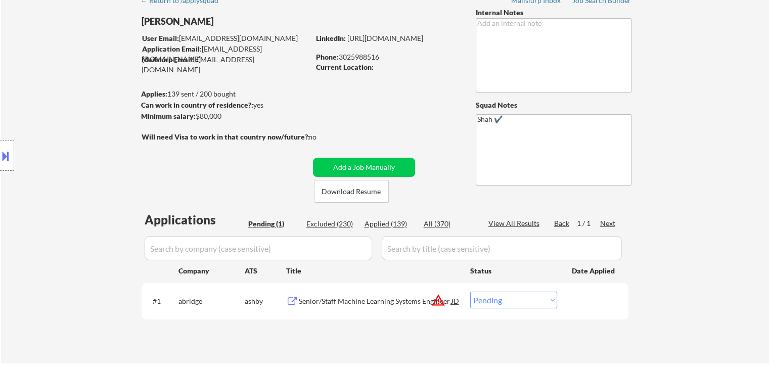
click at [69, 124] on div "Location Inclusions:" at bounding box center [90, 156] width 181 height 188
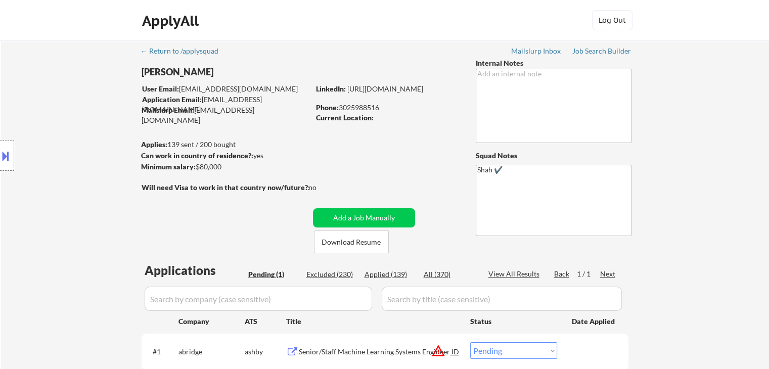
click at [68, 128] on div "Location Inclusions:" at bounding box center [90, 156] width 181 height 188
click at [68, 129] on div "Location Inclusions:" at bounding box center [90, 156] width 181 height 188
click at [68, 130] on div "Location Inclusions:" at bounding box center [90, 156] width 181 height 188
click at [66, 128] on div "Location Inclusions:" at bounding box center [90, 156] width 181 height 188
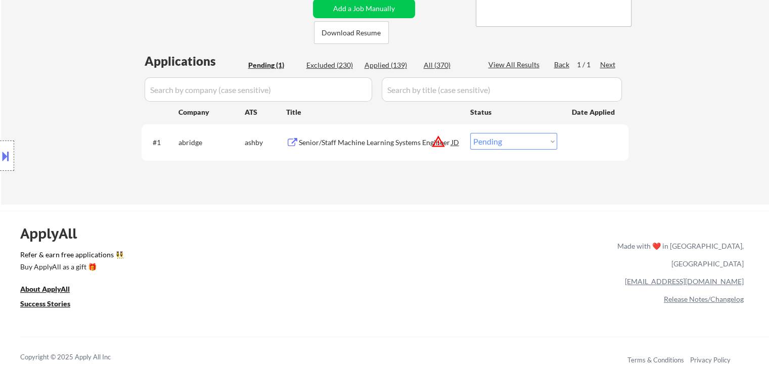
scroll to position [51, 0]
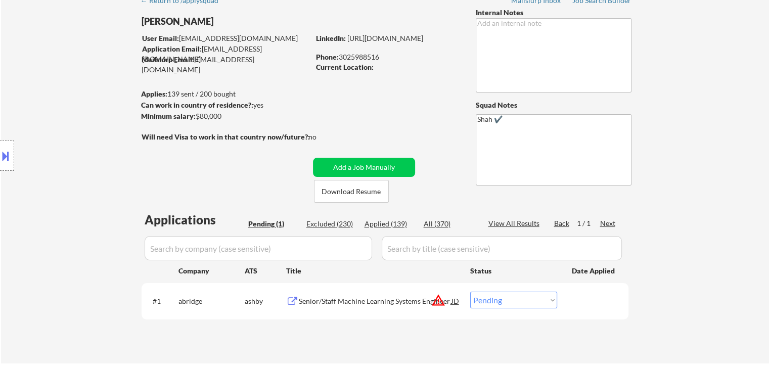
click at [49, 106] on div "Location Inclusions:" at bounding box center [90, 156] width 181 height 188
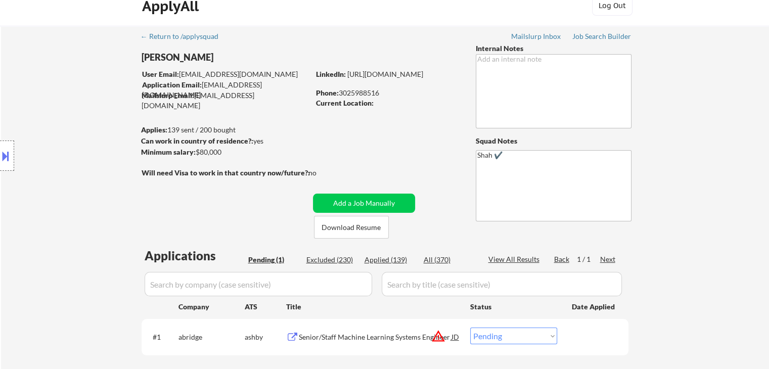
scroll to position [0, 0]
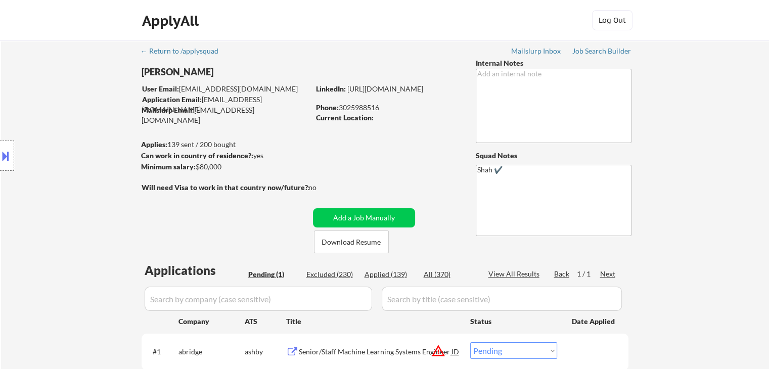
click at [59, 106] on div "Location Inclusions:" at bounding box center [90, 156] width 181 height 188
click at [55, 115] on div "Location Inclusions:" at bounding box center [90, 156] width 181 height 188
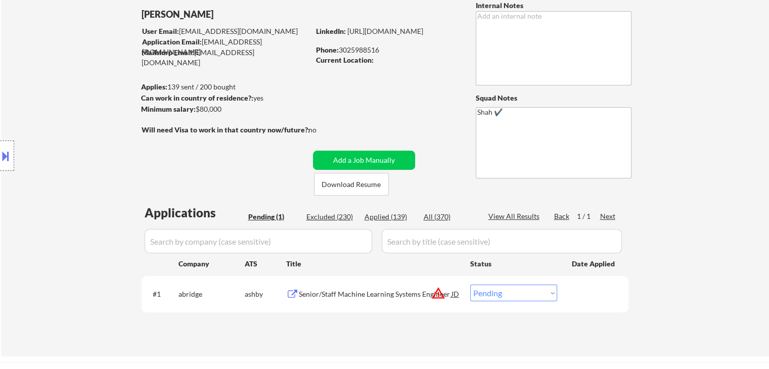
scroll to position [101, 0]
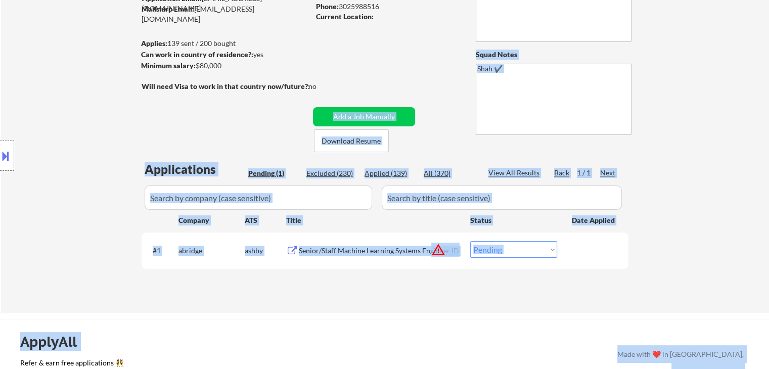
drag, startPoint x: 328, startPoint y: 90, endPoint x: 70, endPoint y: 93, distance: 257.5
click at [133, 84] on body "← Return to /applysquad Mailslurp Inbox Job Search Builder [PERSON_NAME] User E…" at bounding box center [384, 83] width 769 height 369
click at [68, 92] on div "Location Inclusions:" at bounding box center [90, 156] width 181 height 188
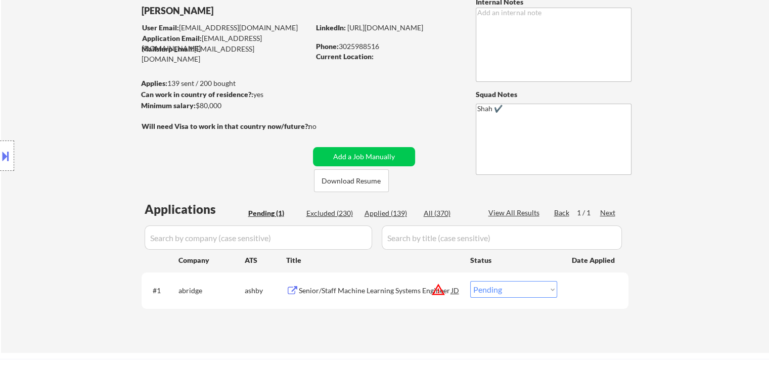
scroll to position [0, 0]
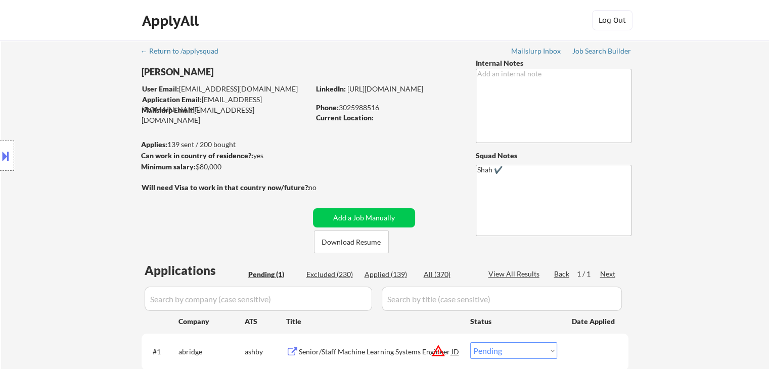
click at [63, 118] on div "Location Inclusions:" at bounding box center [90, 156] width 181 height 188
click at [68, 118] on div "Location Inclusions:" at bounding box center [90, 156] width 181 height 188
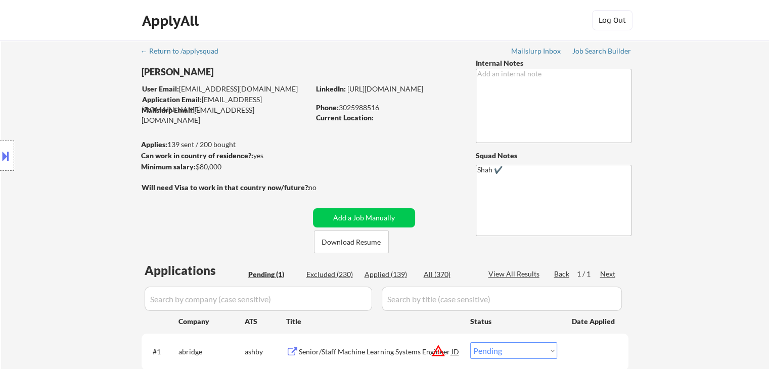
click at [68, 118] on div "Location Inclusions:" at bounding box center [90, 156] width 181 height 188
click at [68, 119] on div "Location Inclusions:" at bounding box center [90, 156] width 181 height 188
click at [71, 121] on div "Location Inclusions:" at bounding box center [90, 156] width 181 height 188
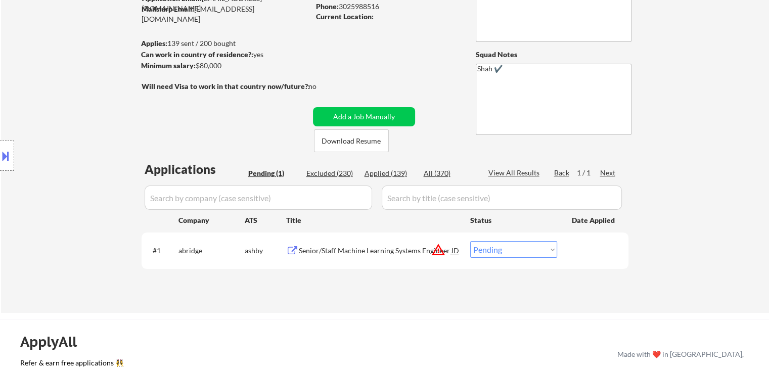
click at [67, 108] on div "Location Inclusions:" at bounding box center [90, 156] width 181 height 188
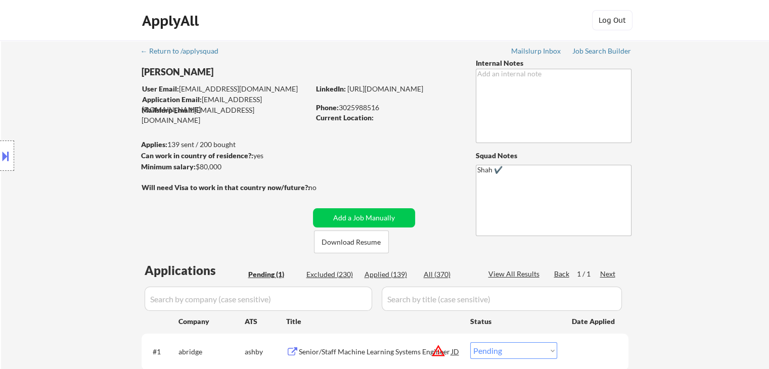
click at [70, 111] on div "Location Inclusions:" at bounding box center [90, 156] width 181 height 188
click at [78, 143] on div "Location Inclusions:" at bounding box center [90, 156] width 181 height 188
click at [71, 160] on div "Location Inclusions:" at bounding box center [90, 156] width 181 height 188
click at [56, 217] on div "Location Inclusions:" at bounding box center [90, 156] width 181 height 188
click at [59, 215] on div "Location Inclusions:" at bounding box center [90, 156] width 181 height 188
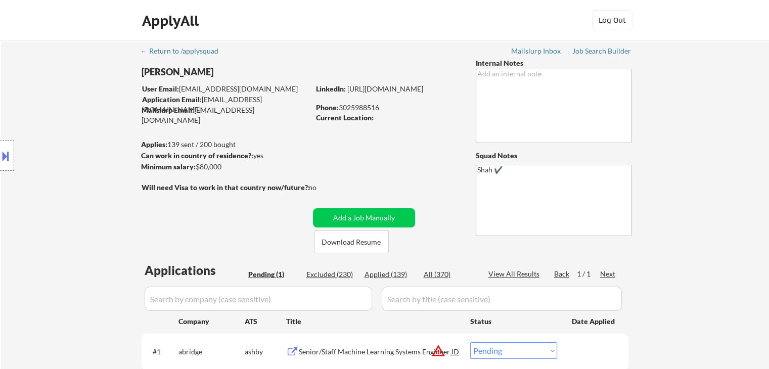
click at [54, 208] on div "Location Inclusions:" at bounding box center [90, 156] width 181 height 188
click at [73, 195] on div "Location Inclusions:" at bounding box center [90, 156] width 181 height 188
click at [78, 187] on div "Location Inclusions:" at bounding box center [90, 156] width 181 height 188
click at [74, 187] on div "Location Inclusions:" at bounding box center [90, 156] width 181 height 188
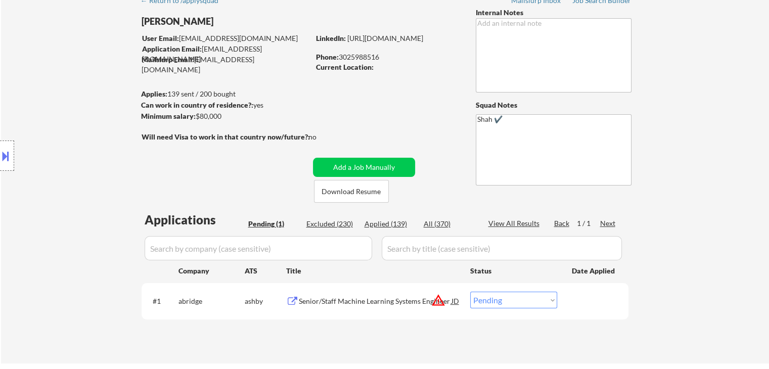
click at [77, 181] on div "Location Inclusions:" at bounding box center [90, 156] width 181 height 188
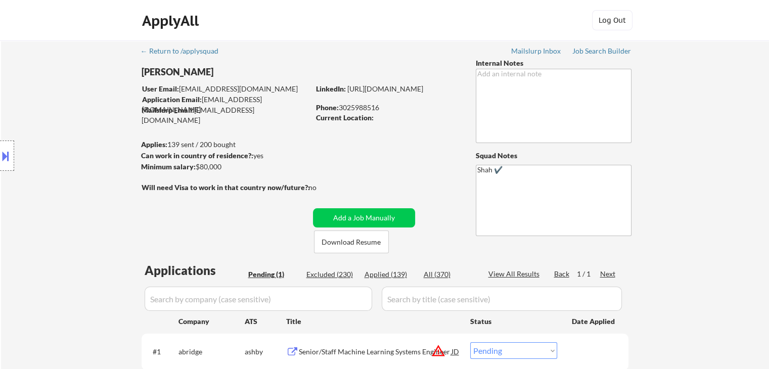
click at [68, 184] on div "Location Inclusions:" at bounding box center [90, 156] width 181 height 188
click at [68, 185] on div "Location Inclusions:" at bounding box center [90, 156] width 181 height 188
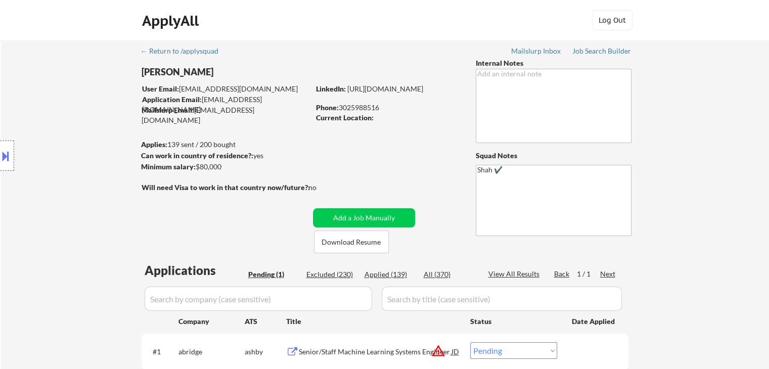
click at [68, 187] on div "Location Inclusions:" at bounding box center [90, 156] width 181 height 188
click at [69, 188] on div "Location Inclusions:" at bounding box center [90, 156] width 181 height 188
click at [69, 189] on div "Location Inclusions:" at bounding box center [90, 156] width 181 height 188
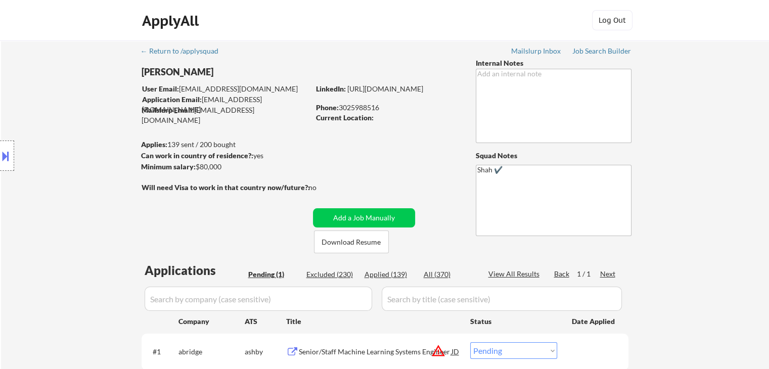
click at [93, 183] on div "Location Inclusions:" at bounding box center [90, 156] width 181 height 188
click at [57, 158] on div "Location Inclusions:" at bounding box center [90, 156] width 181 height 188
click at [57, 159] on div "Location Inclusions:" at bounding box center [90, 156] width 181 height 188
click at [58, 160] on div "Location Inclusions:" at bounding box center [90, 156] width 181 height 188
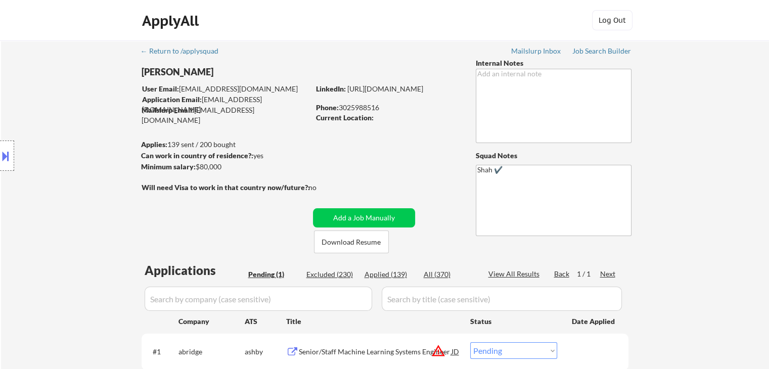
click at [59, 161] on div "Location Inclusions:" at bounding box center [90, 156] width 181 height 188
click at [59, 162] on div "Location Inclusions:" at bounding box center [90, 156] width 181 height 188
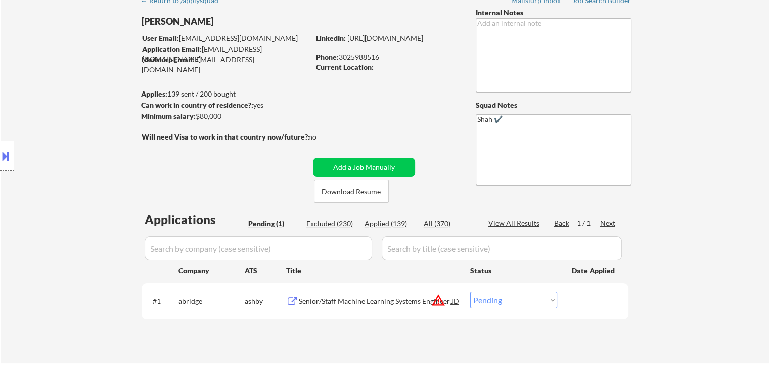
click at [60, 162] on div "Location Inclusions:" at bounding box center [90, 156] width 181 height 188
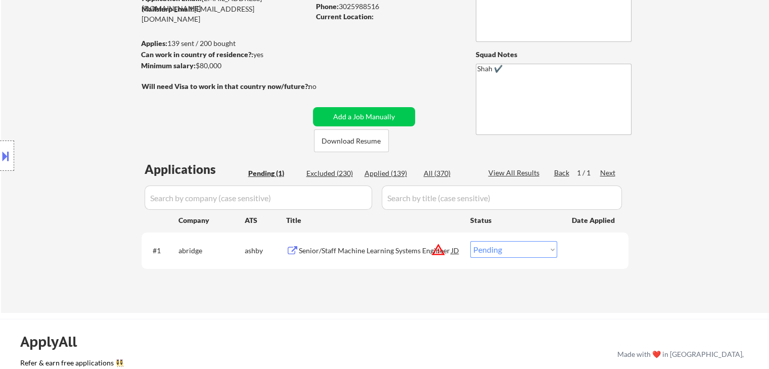
click at [61, 162] on div "Location Inclusions:" at bounding box center [90, 156] width 181 height 188
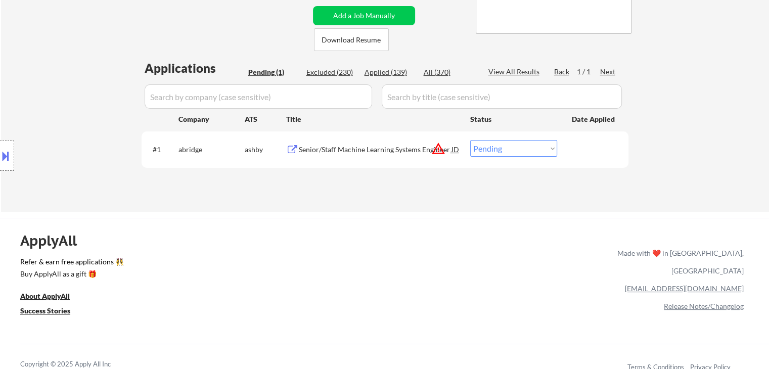
click at [77, 154] on div "Location Inclusions:" at bounding box center [90, 156] width 181 height 188
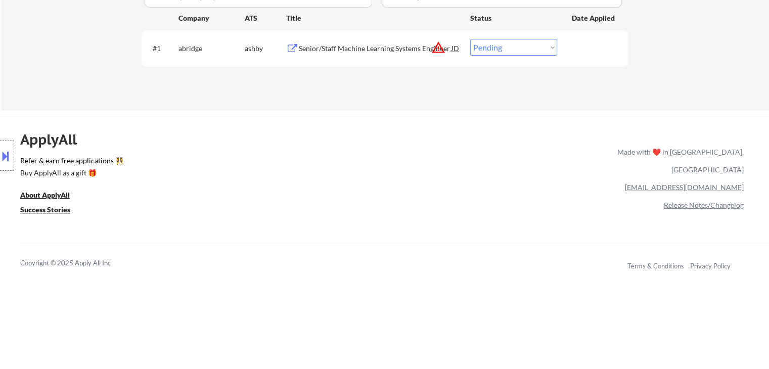
click at [86, 150] on div "Location Inclusions:" at bounding box center [90, 156] width 181 height 188
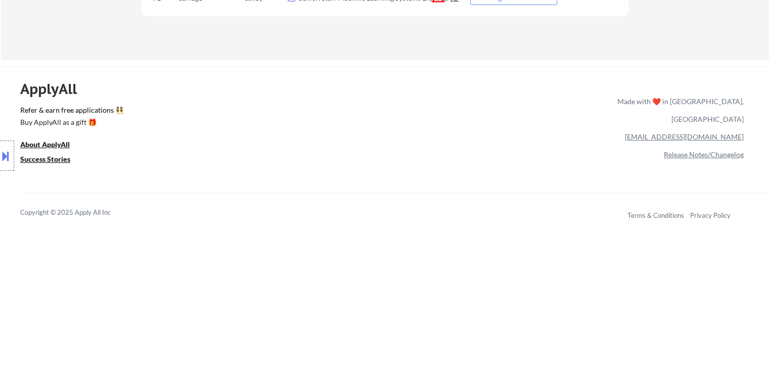
click at [86, 150] on div "Location Inclusions:" at bounding box center [90, 156] width 181 height 188
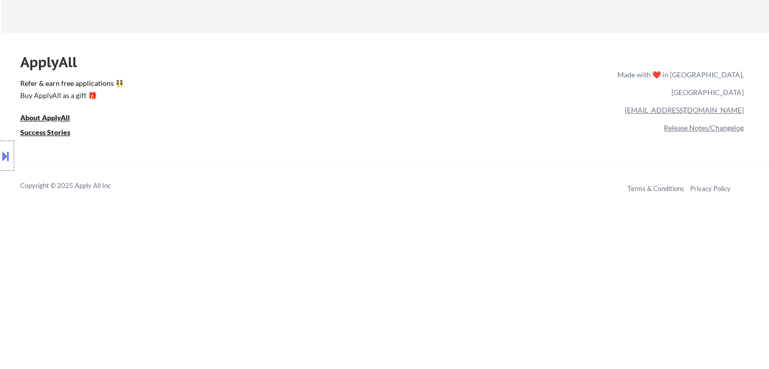
scroll to position [405, 0]
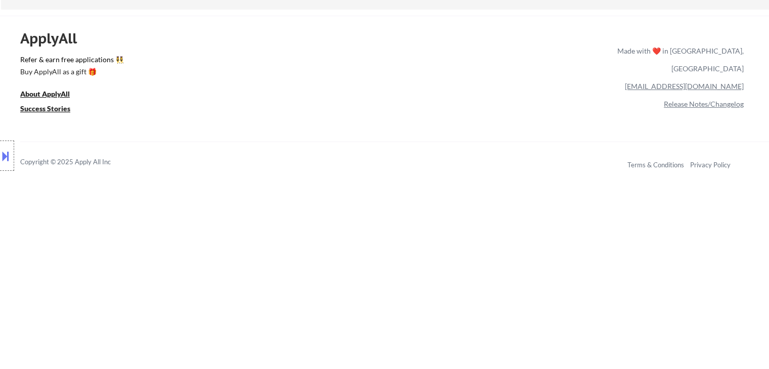
click at [87, 150] on div "Location Inclusions:" at bounding box center [90, 156] width 181 height 188
click at [153, 144] on div "Location Inclusions:" at bounding box center [90, 156] width 181 height 188
